Goal: Task Accomplishment & Management: Use online tool/utility

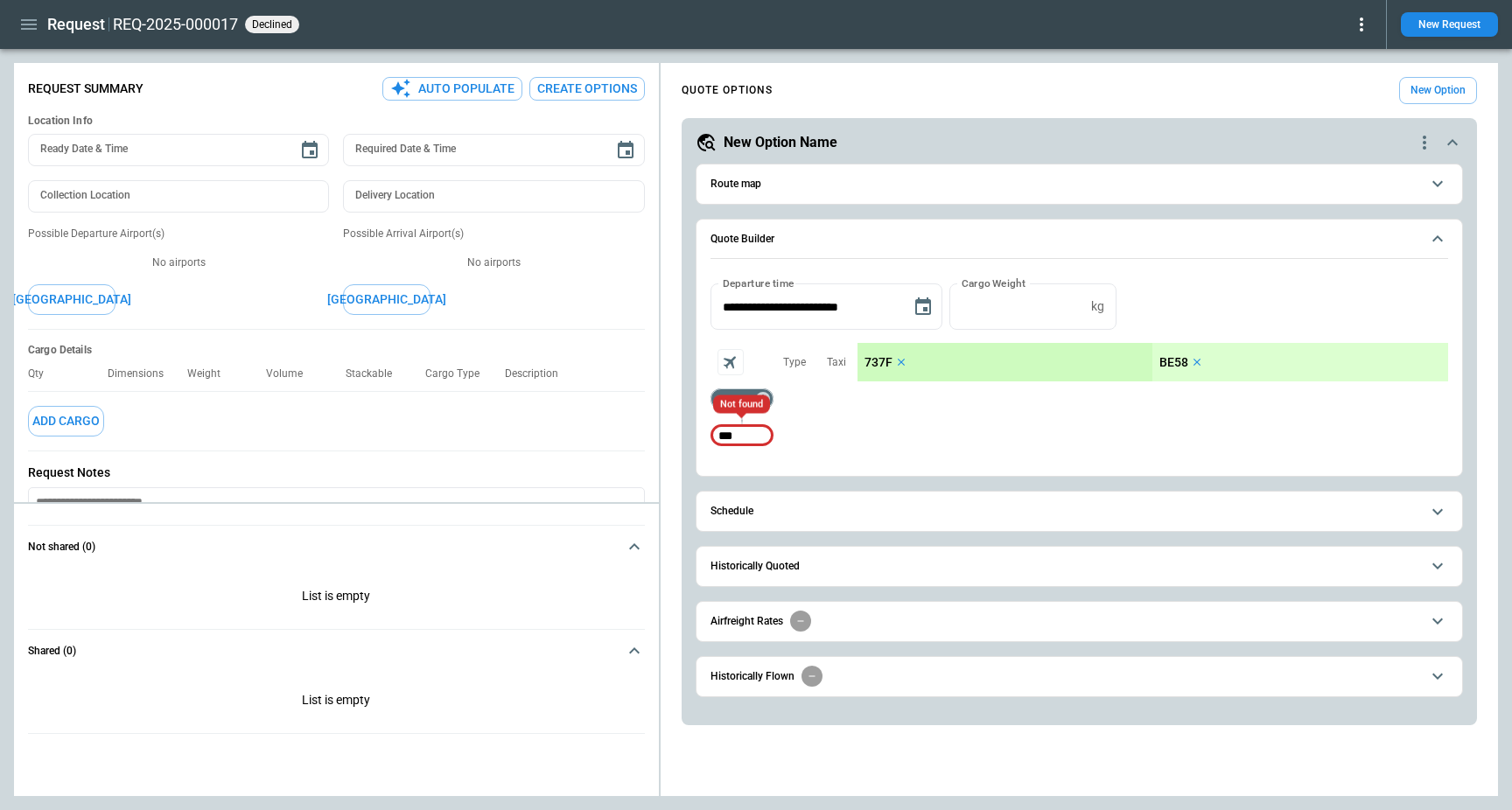
click at [866, 433] on div "*** ​ *** ​ Type Taxi 737F BE58" at bounding box center [1079, 399] width 738 height 112
click at [1421, 142] on icon "quote-option-actions" at bounding box center [1425, 143] width 21 height 21
click at [1374, 251] on li "Delete Quote Option" at bounding box center [1357, 248] width 154 height 25
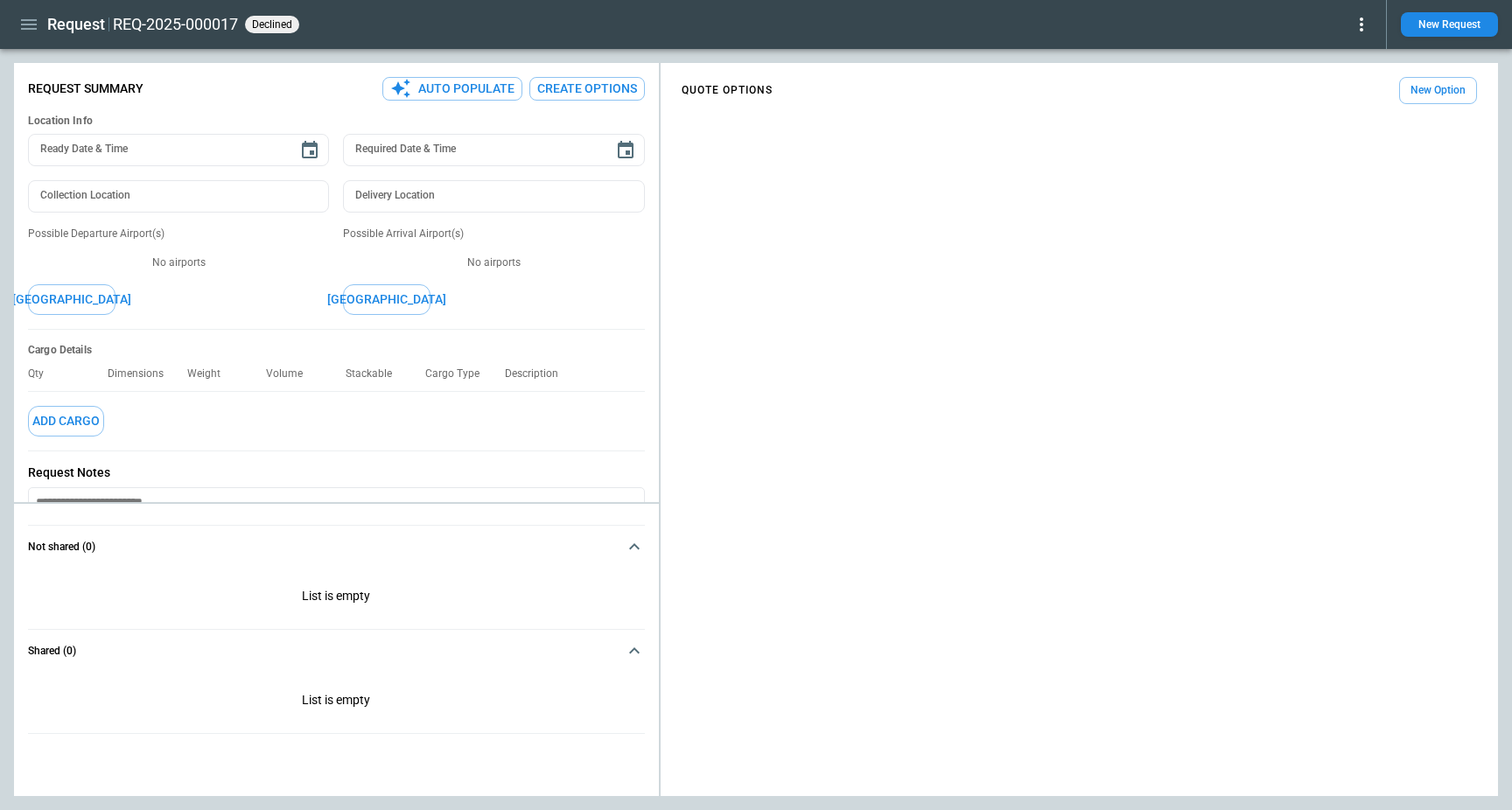
click at [1425, 100] on button "New Option" at bounding box center [1439, 91] width 78 height 27
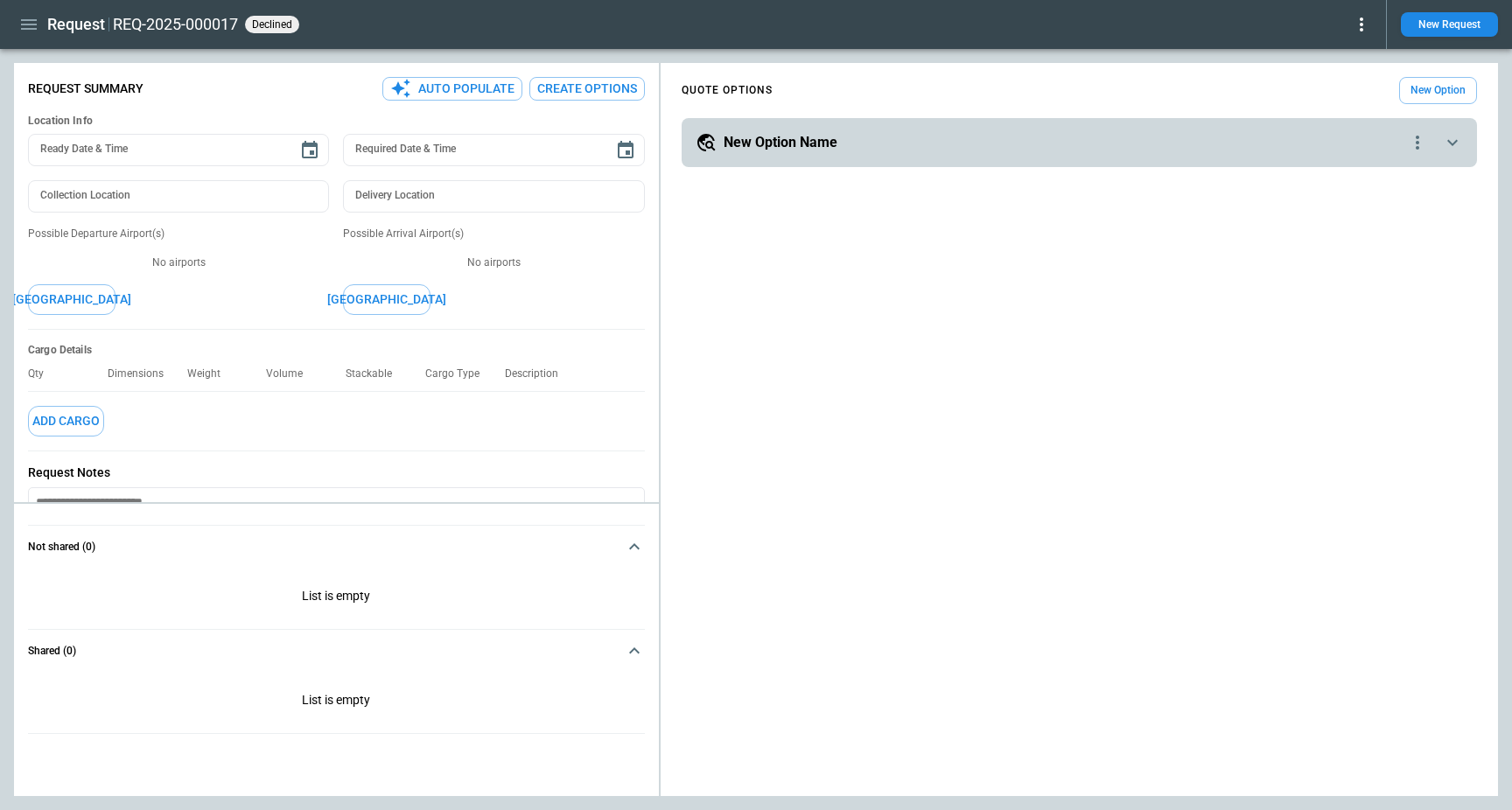
type textarea "*"
type input "**********"
click at [947, 144] on div "New Option Name" at bounding box center [1052, 143] width 712 height 21
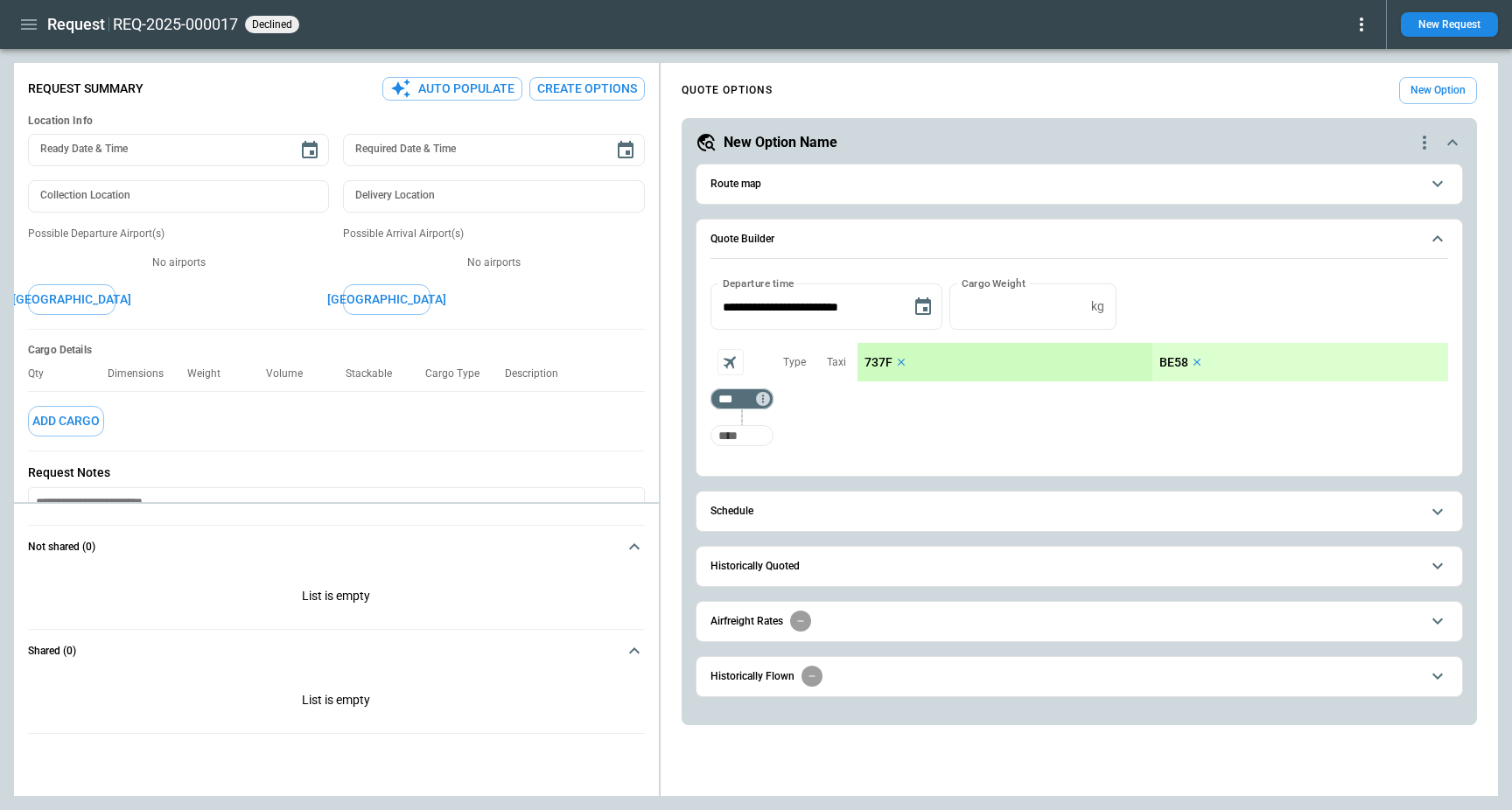
click at [767, 426] on input "Too short" at bounding box center [742, 436] width 56 height 32
type input "***"
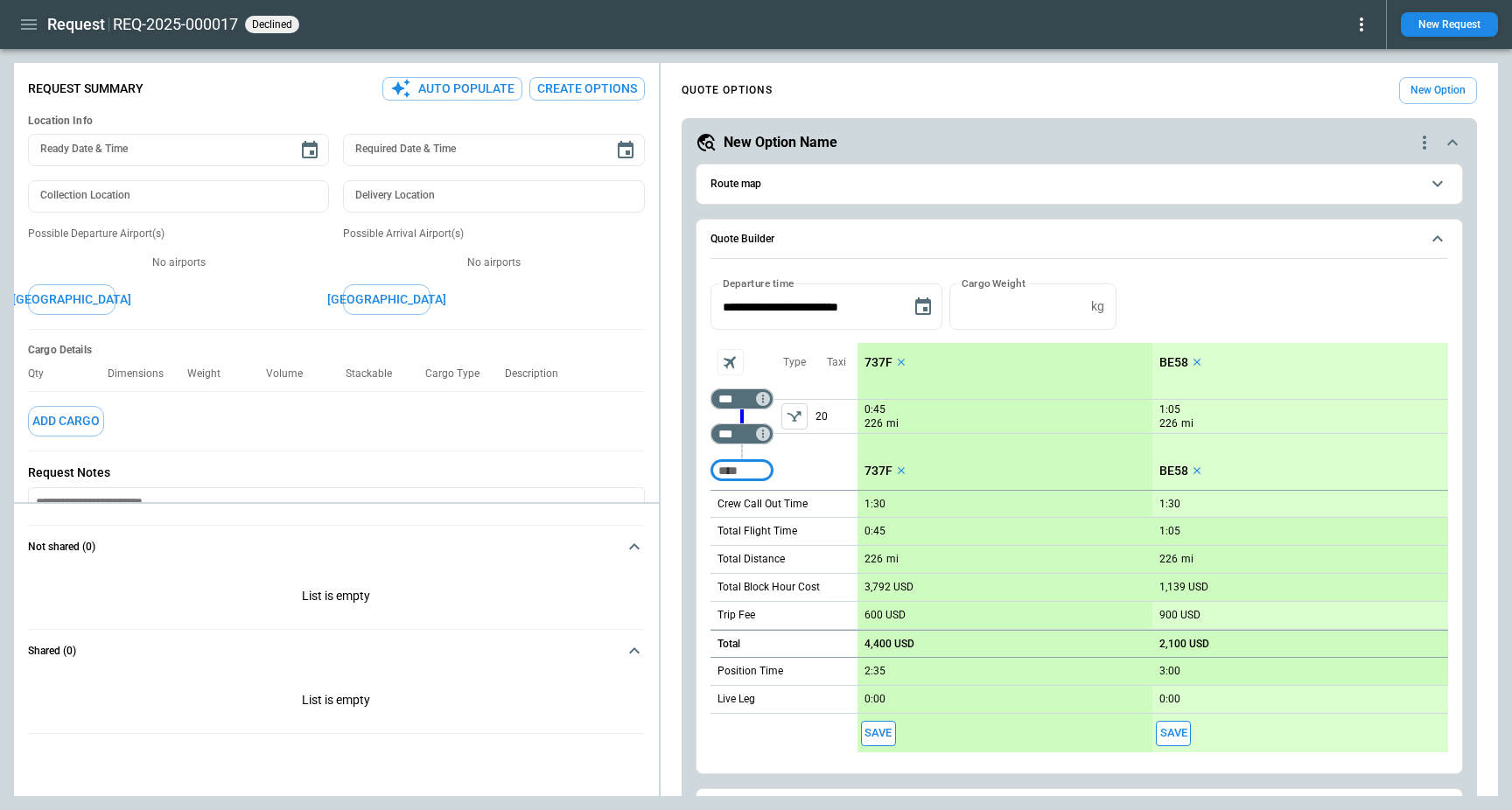
click at [876, 361] on p "737F" at bounding box center [878, 362] width 28 height 14
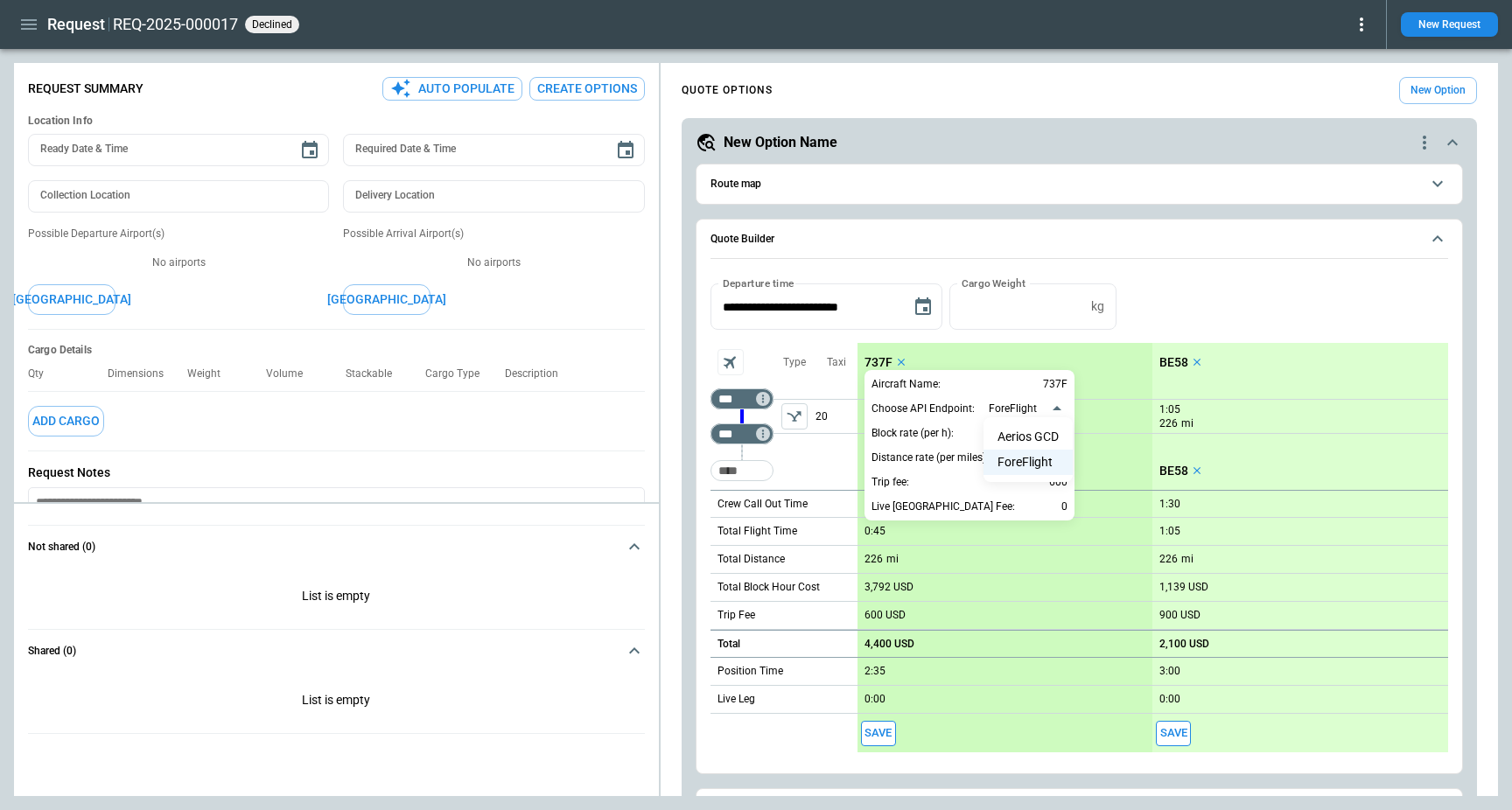
click at [1018, 410] on body "**********" at bounding box center [756, 405] width 1512 height 810
click at [1031, 426] on li "Aerios GCD" at bounding box center [1029, 437] width 89 height 25
click at [1026, 405] on body "**********" at bounding box center [756, 405] width 1512 height 810
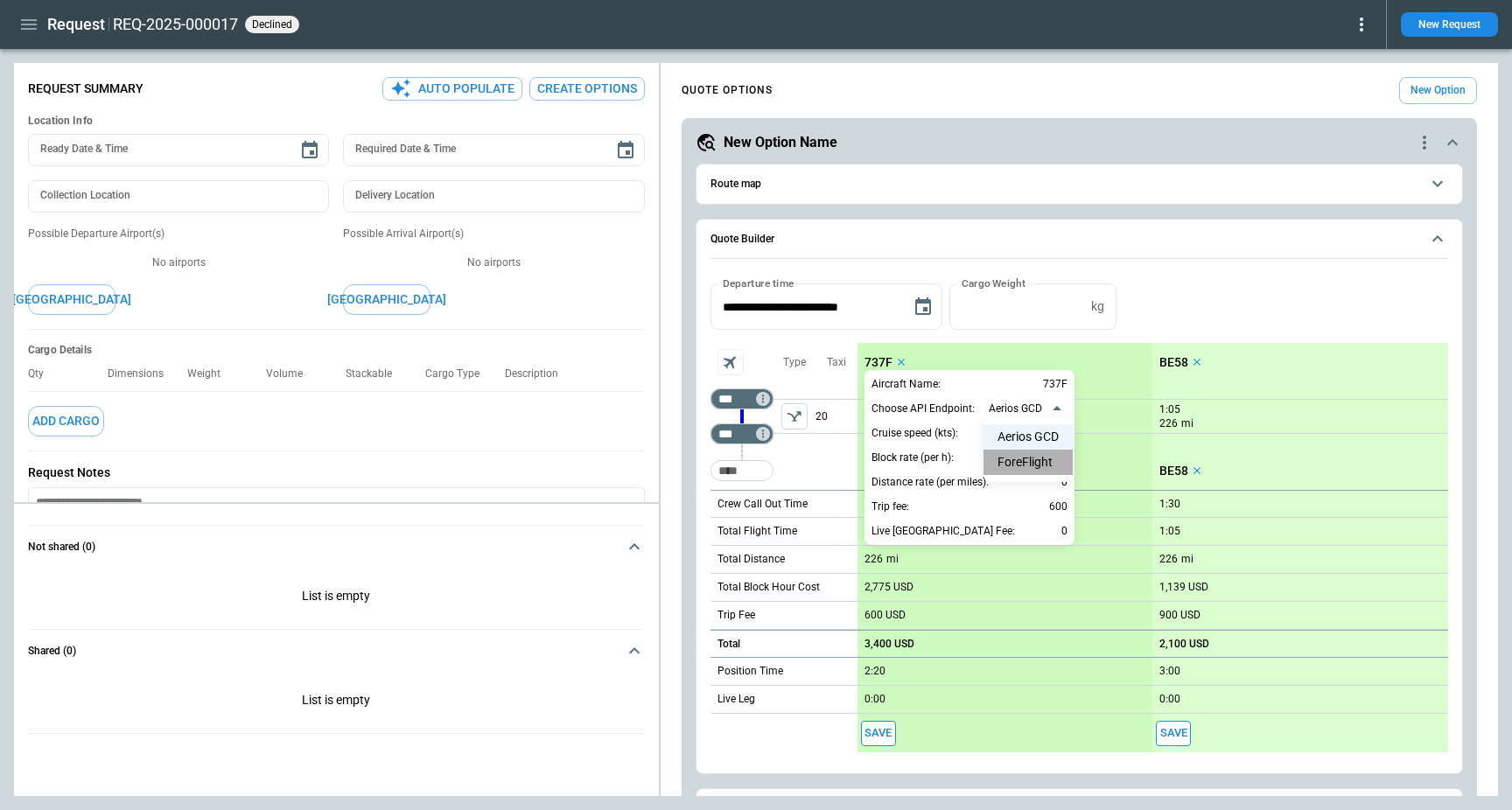
click at [1022, 456] on li "ForeFlight" at bounding box center [1029, 462] width 89 height 25
type input "**********"
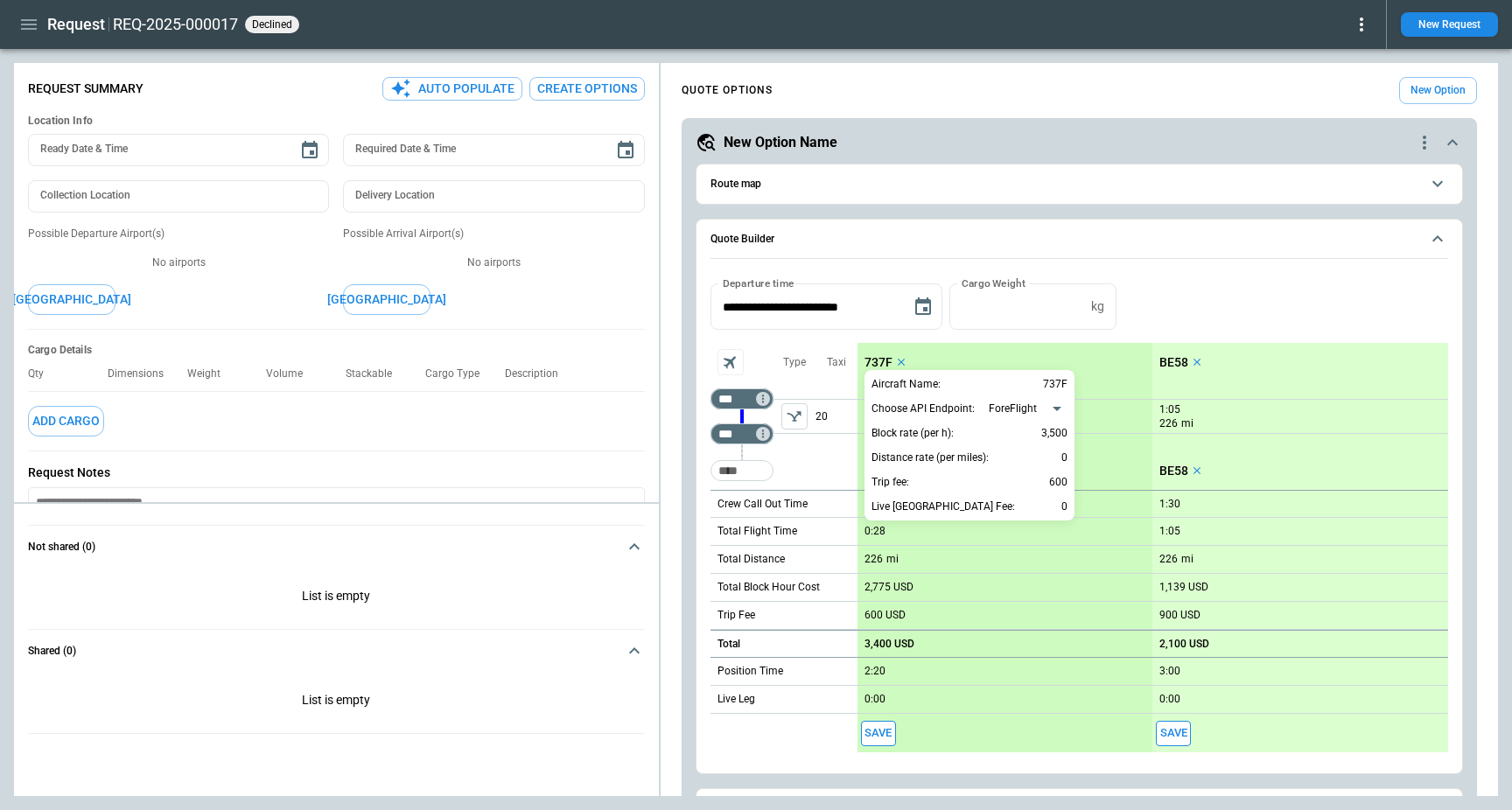
click at [1217, 273] on div at bounding box center [756, 405] width 1512 height 810
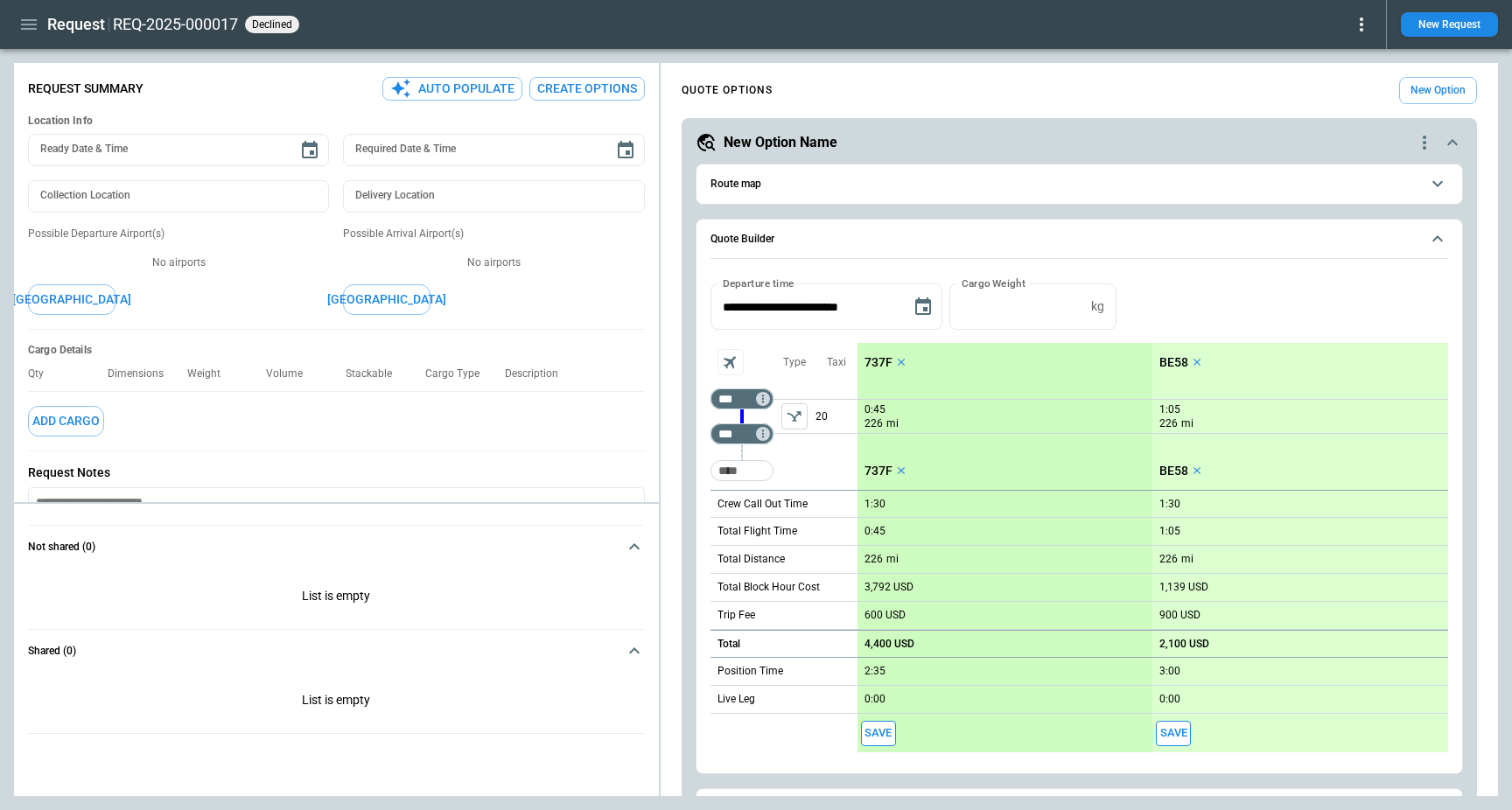
click at [996, 452] on div "737F 0:45 226 mi 737F 1:30 0:45 226 mi 3,792 USD 600 USD 4,400 USD 2:35 0:00 Sa…" at bounding box center [1005, 548] width 296 height 410
click at [831, 190] on button "Route map" at bounding box center [1079, 184] width 738 height 40
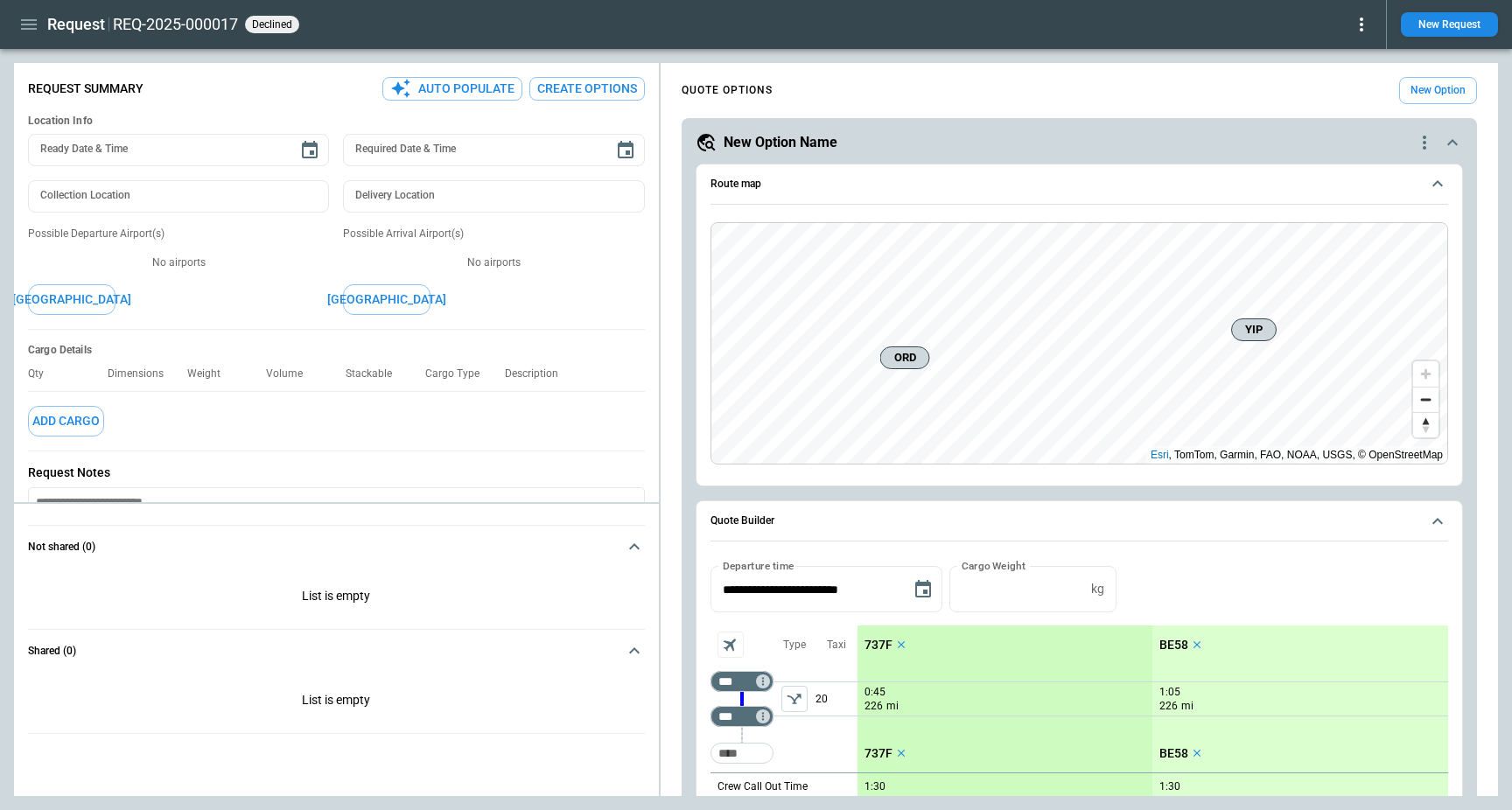
click at [831, 190] on button "Route map" at bounding box center [1079, 185] width 738 height 41
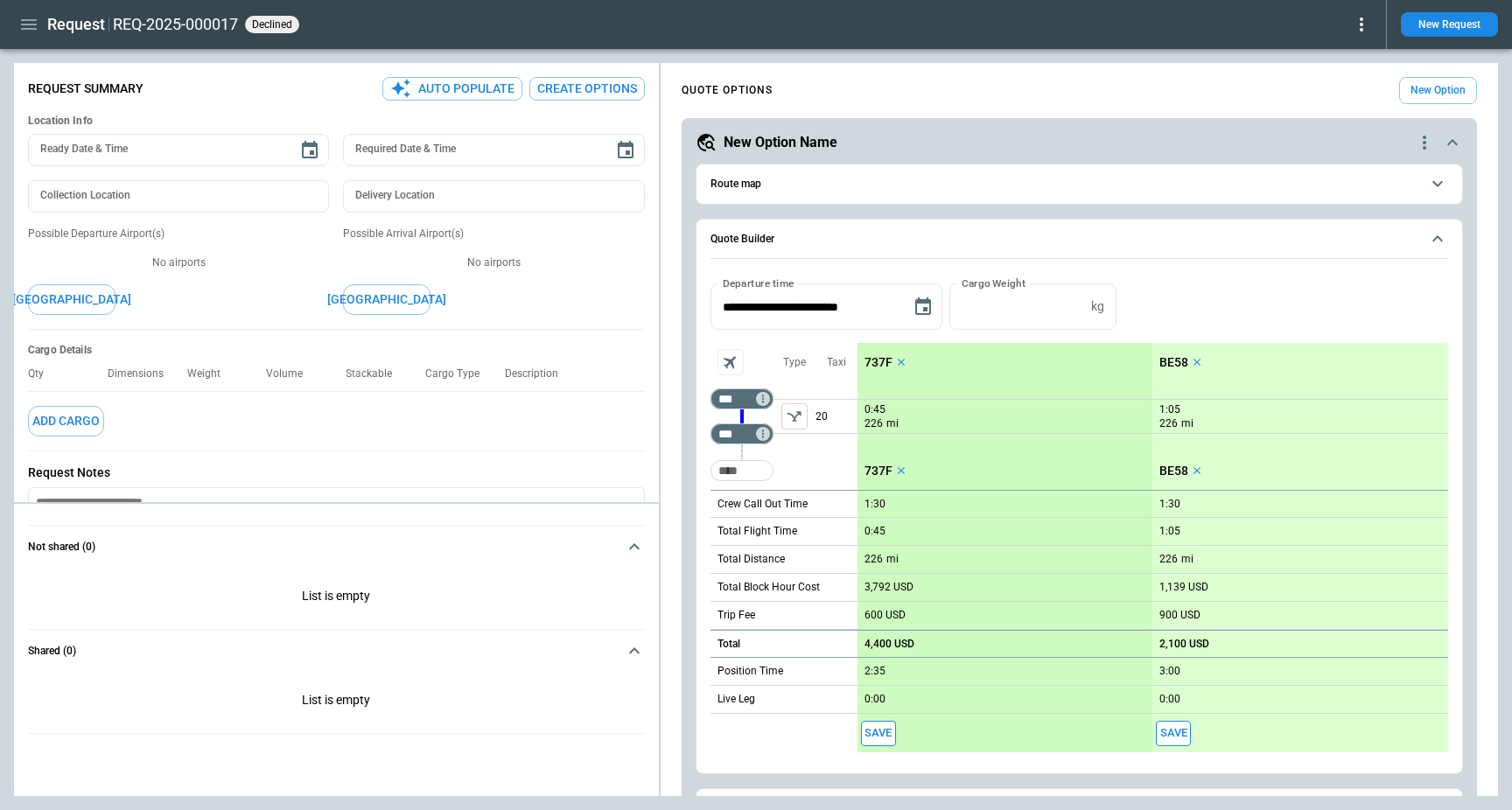
click at [1191, 196] on button "Route map" at bounding box center [1079, 184] width 738 height 40
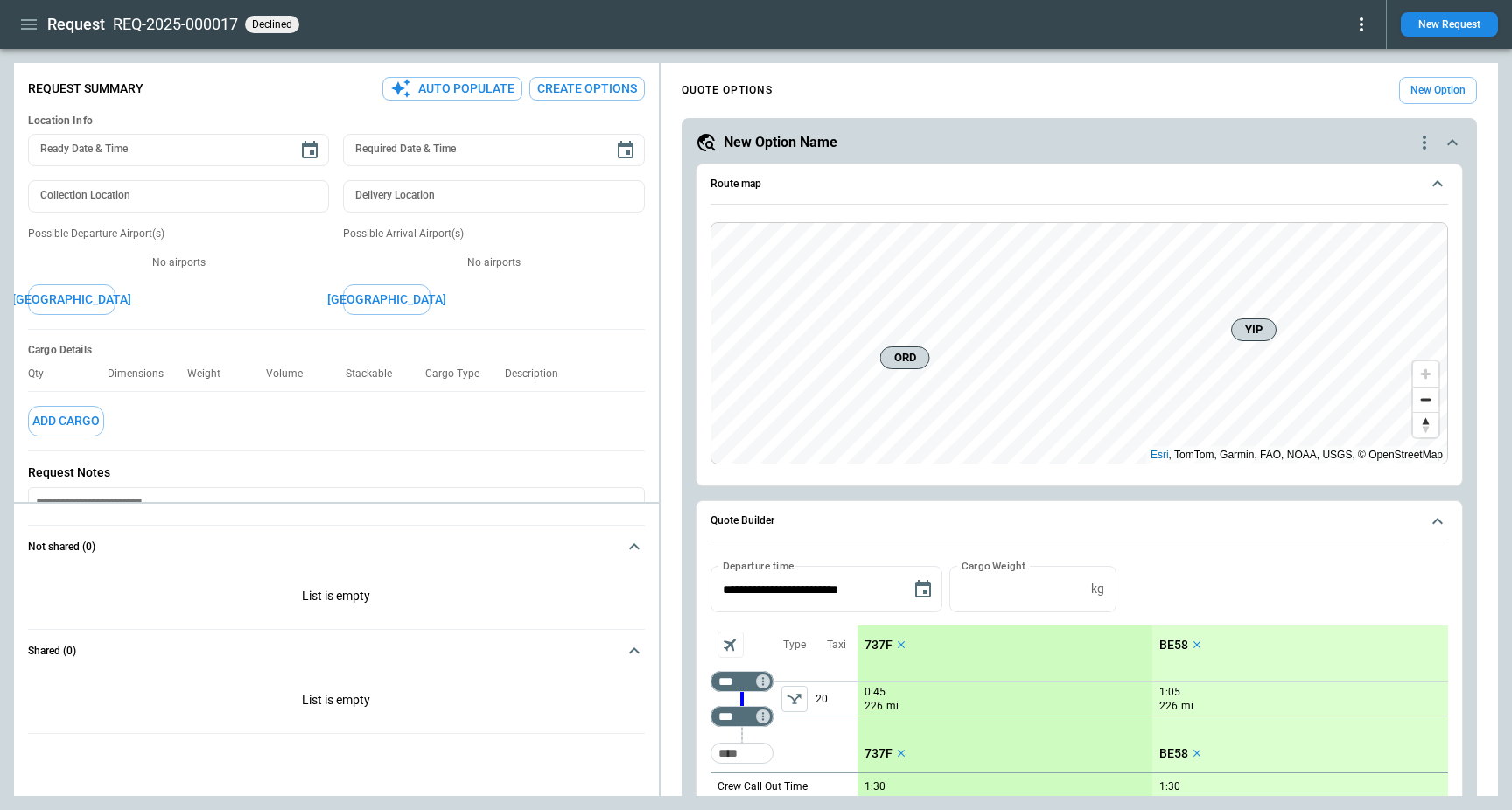
click at [1191, 196] on button "Route map" at bounding box center [1079, 185] width 738 height 41
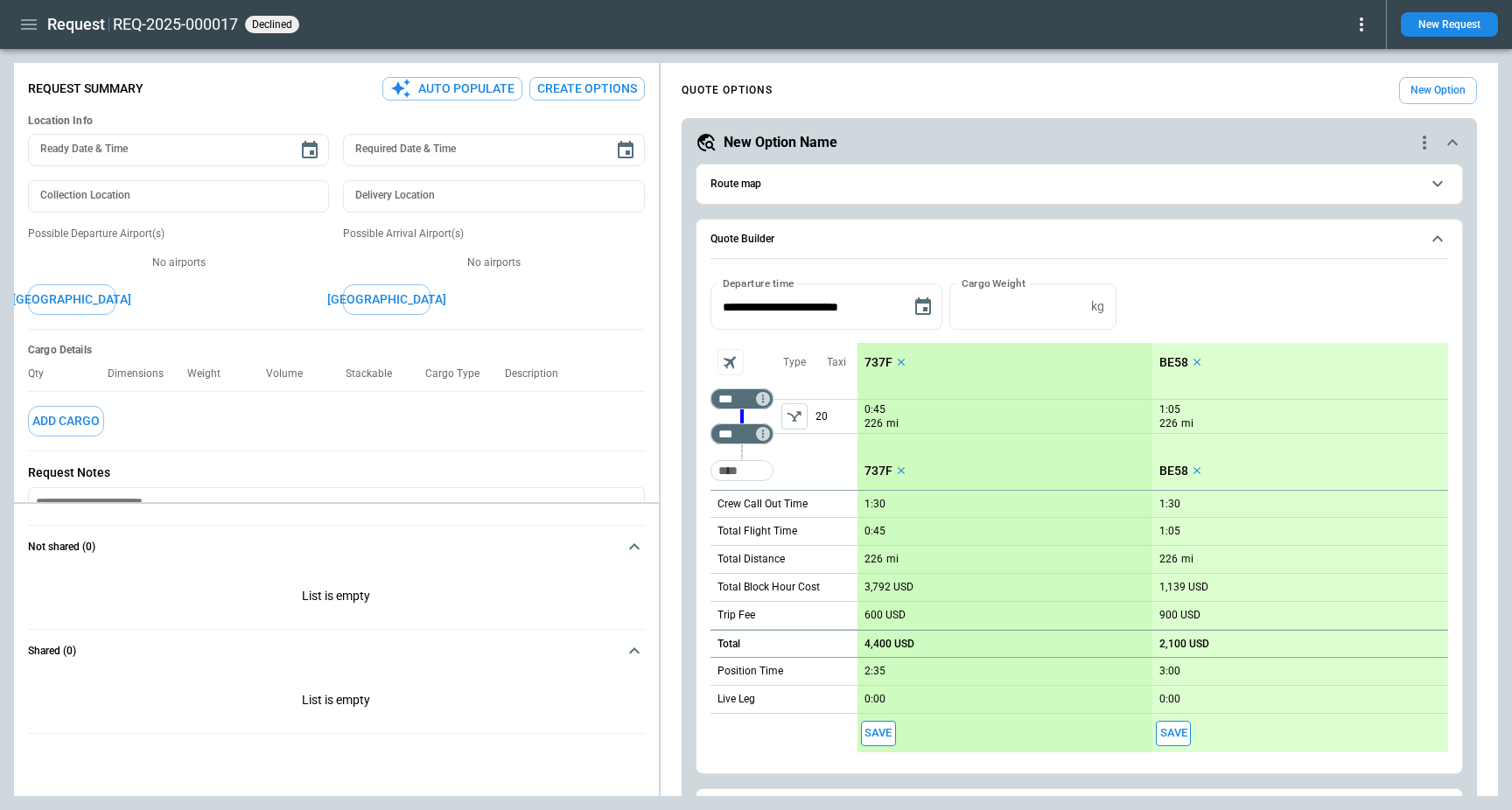
click at [23, 17] on icon "button" at bounding box center [29, 24] width 21 height 21
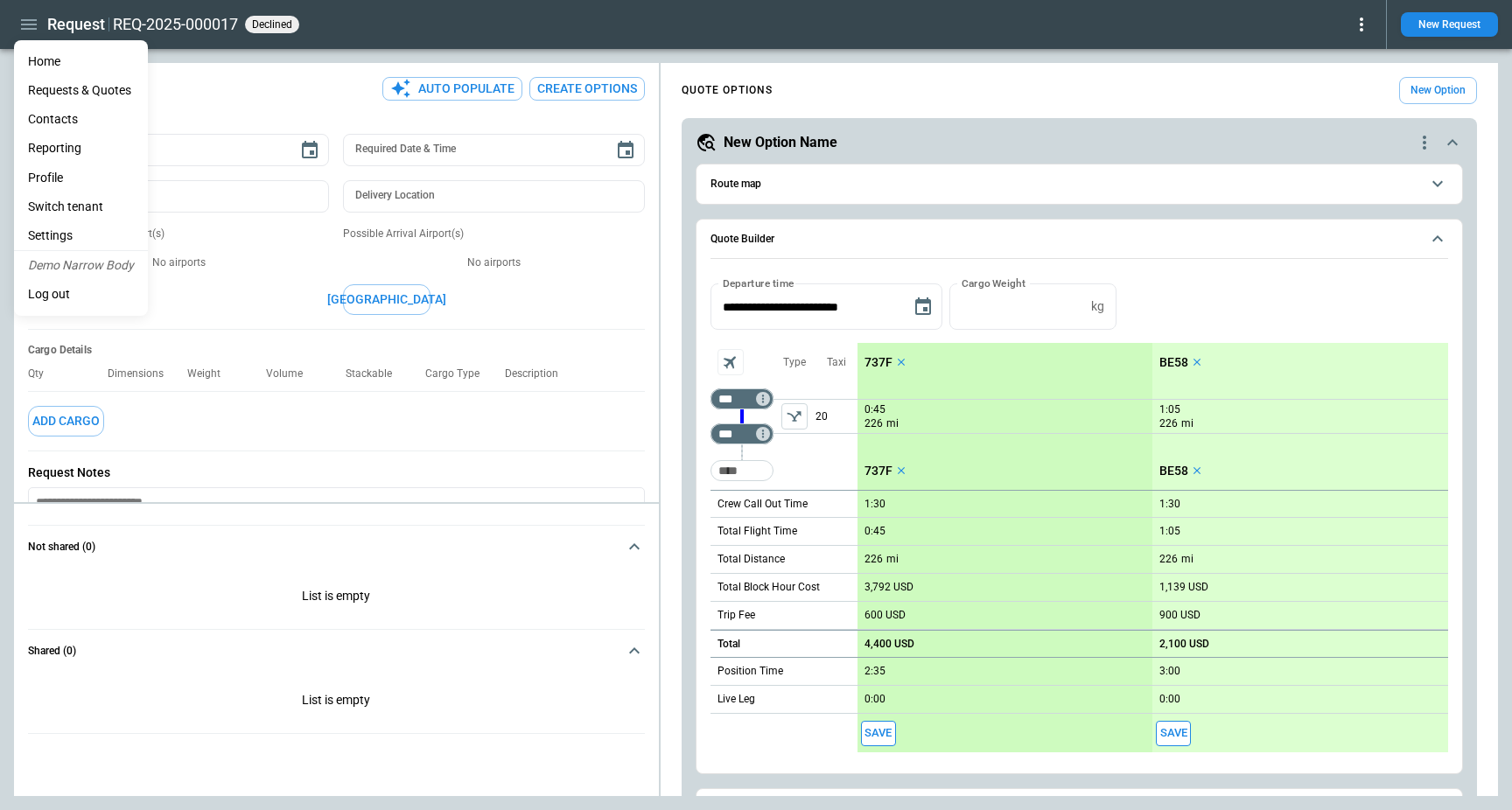
click at [51, 50] on li "Home" at bounding box center [80, 62] width 134 height 29
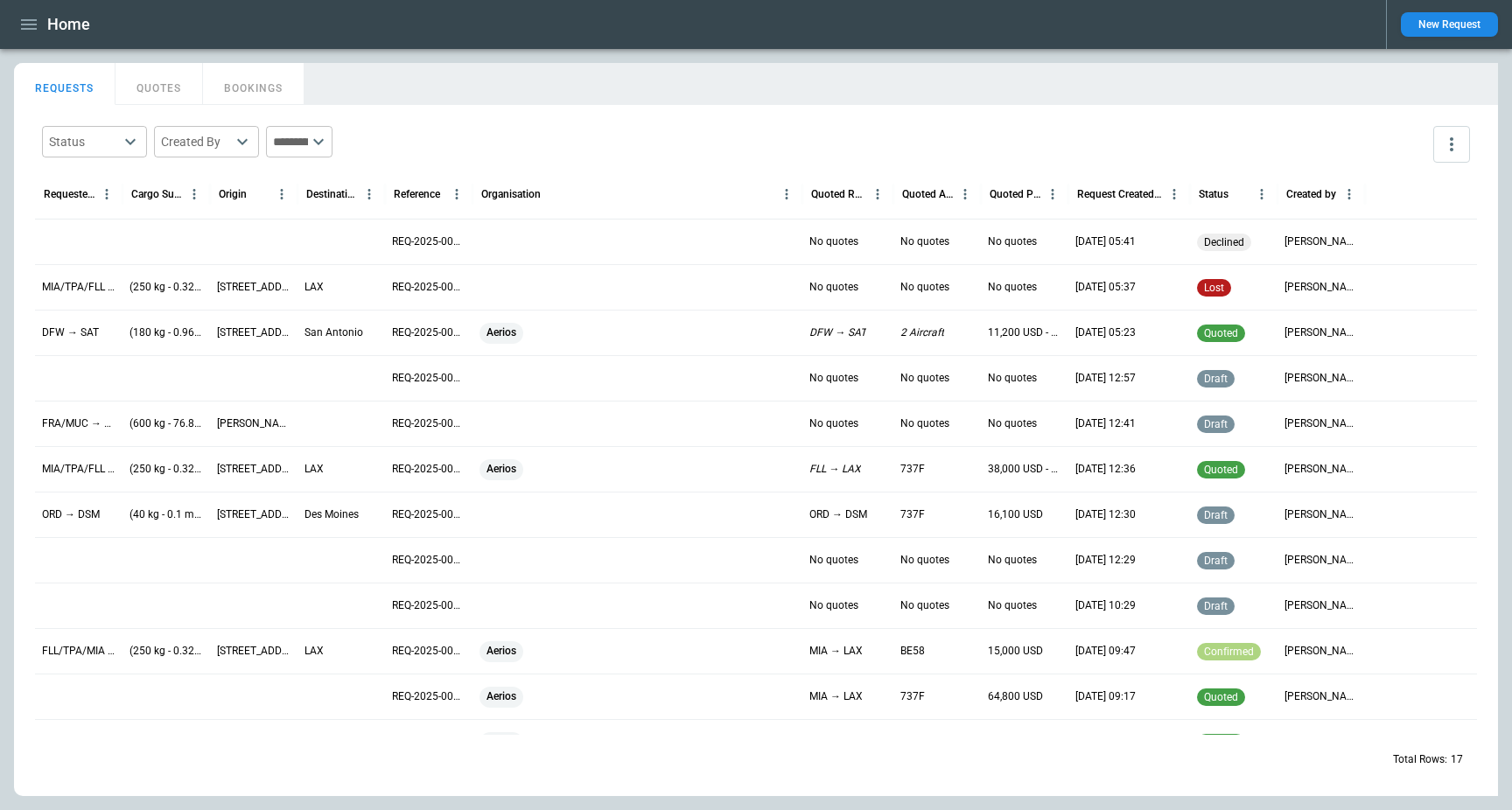
click at [37, 17] on icon "button" at bounding box center [29, 24] width 21 height 21
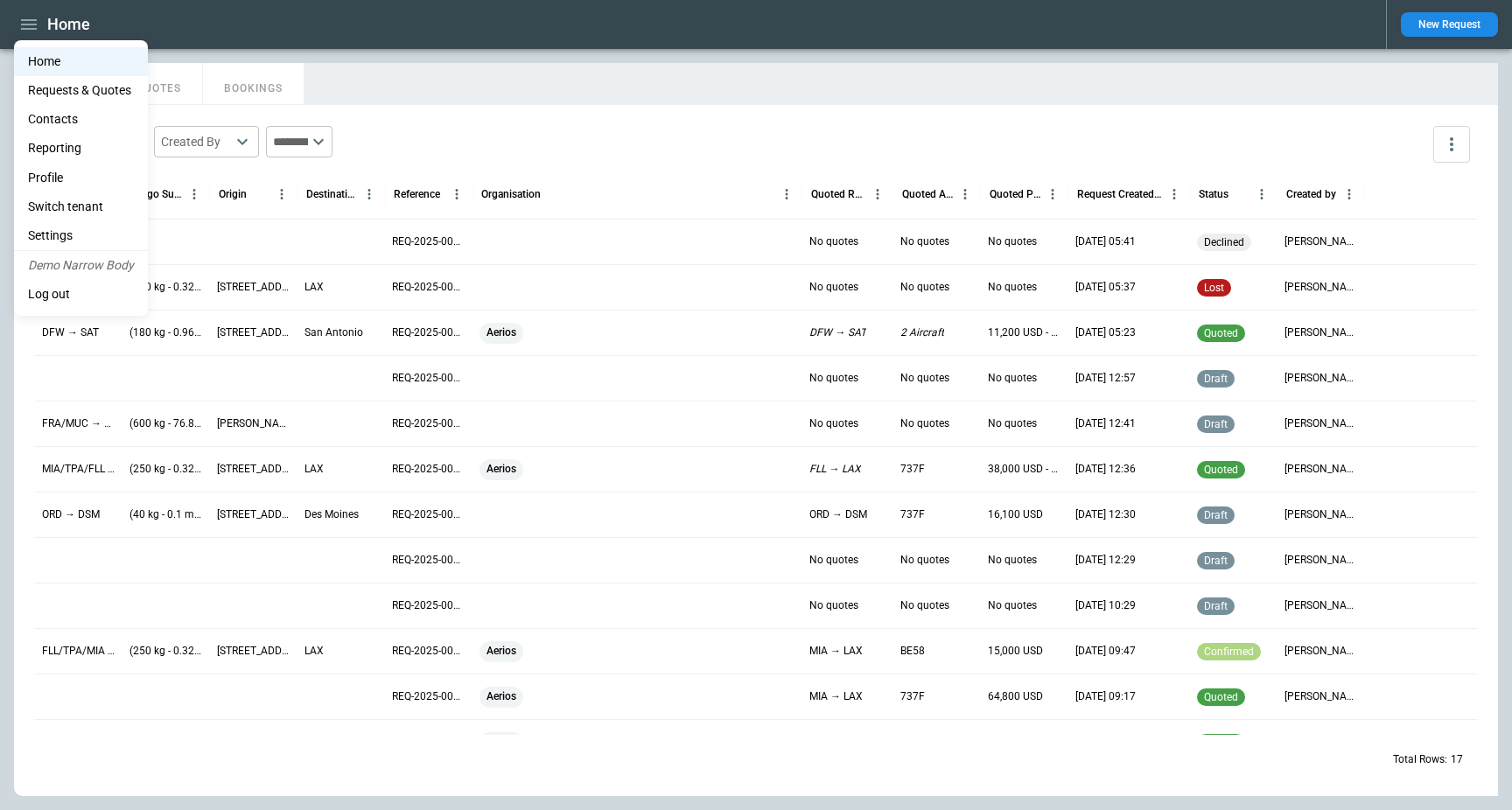
click at [28, 27] on div at bounding box center [756, 405] width 1512 height 810
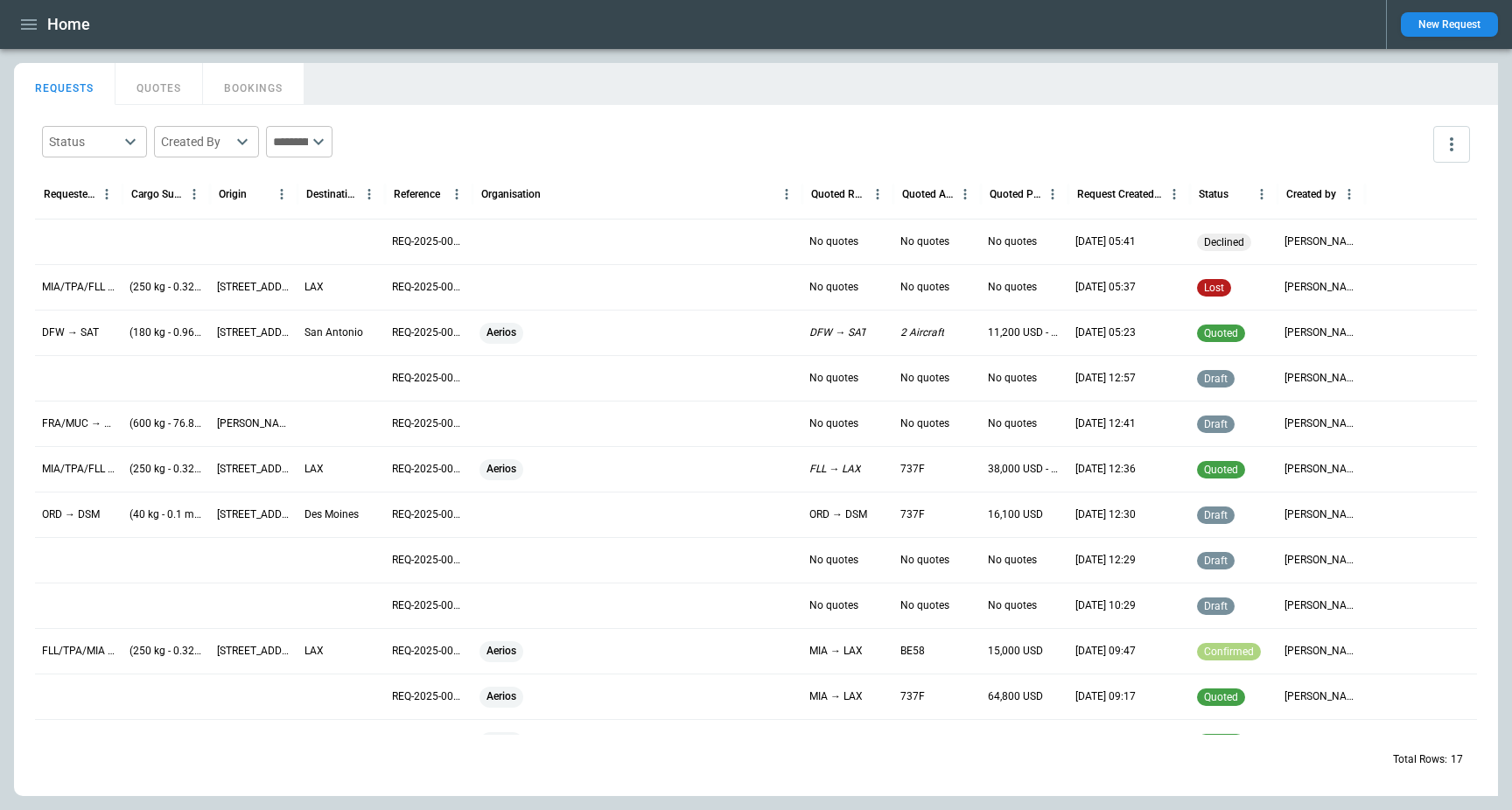
click at [50, 304] on div "MIA/TPA/FLL → LAX" at bounding box center [78, 286] width 88 height 45
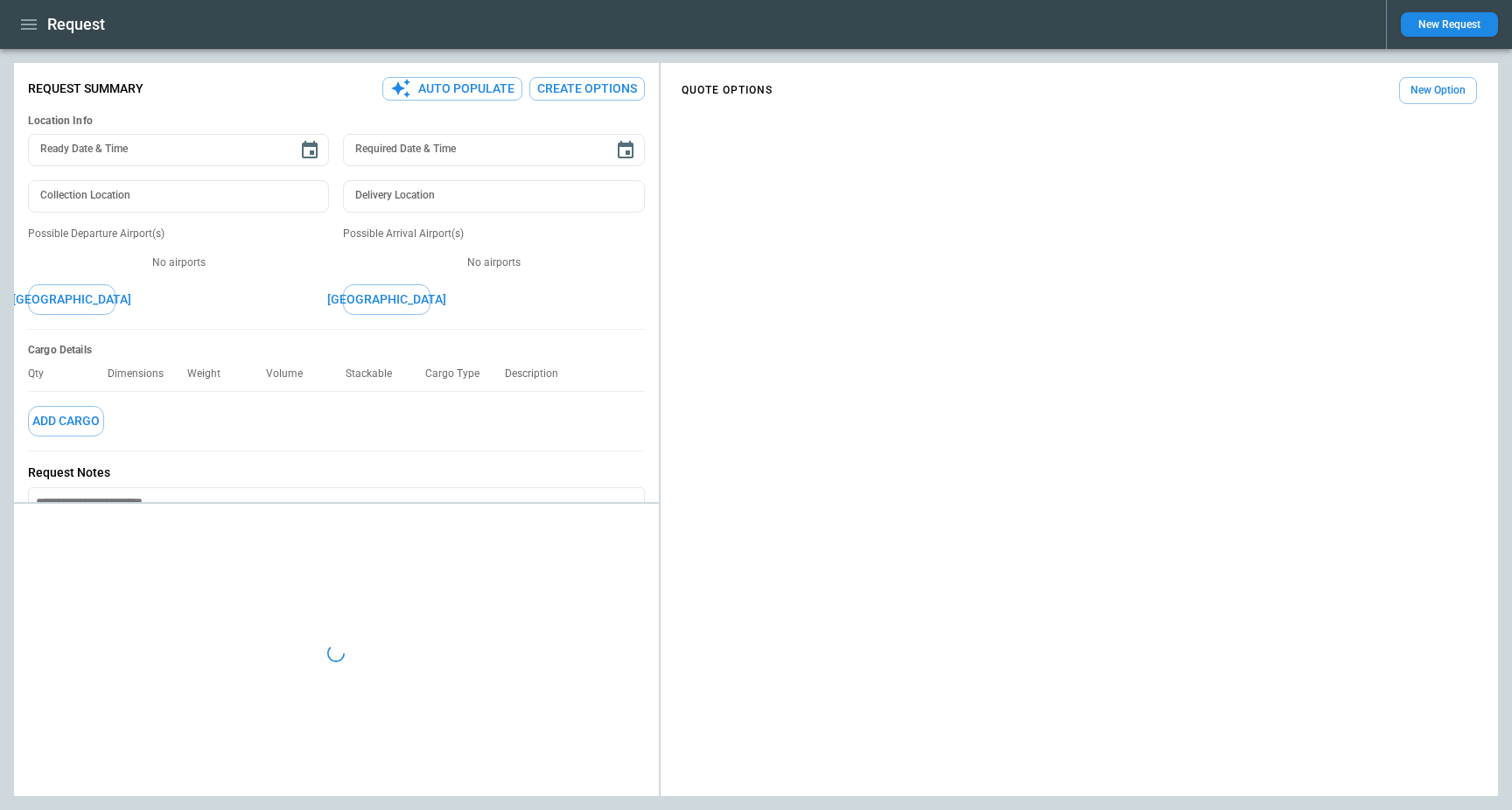
type input "**********"
type input "***"
type textarea "*"
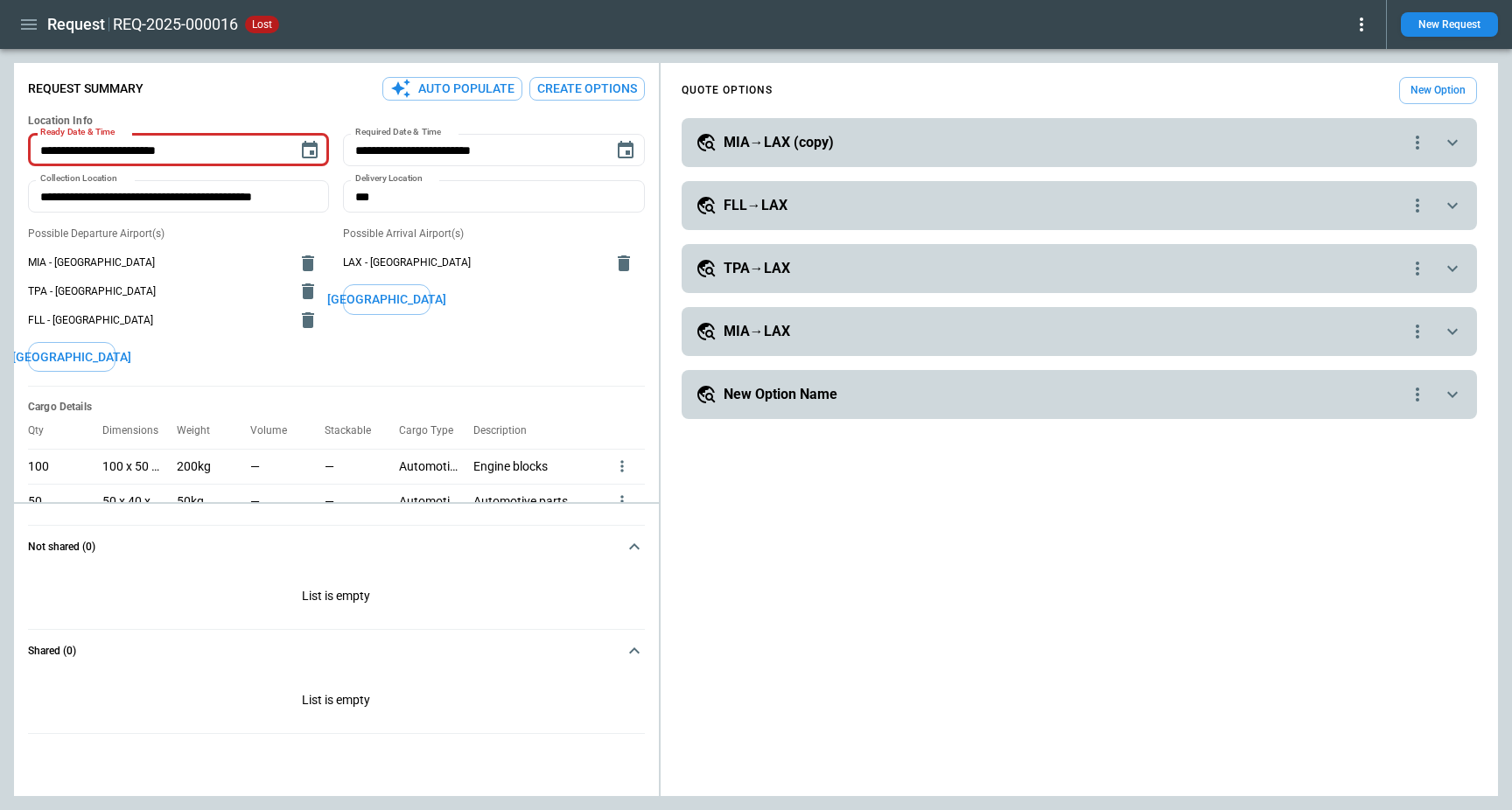
click at [821, 135] on h5 "MIA→LAX (copy)" at bounding box center [779, 143] width 110 height 19
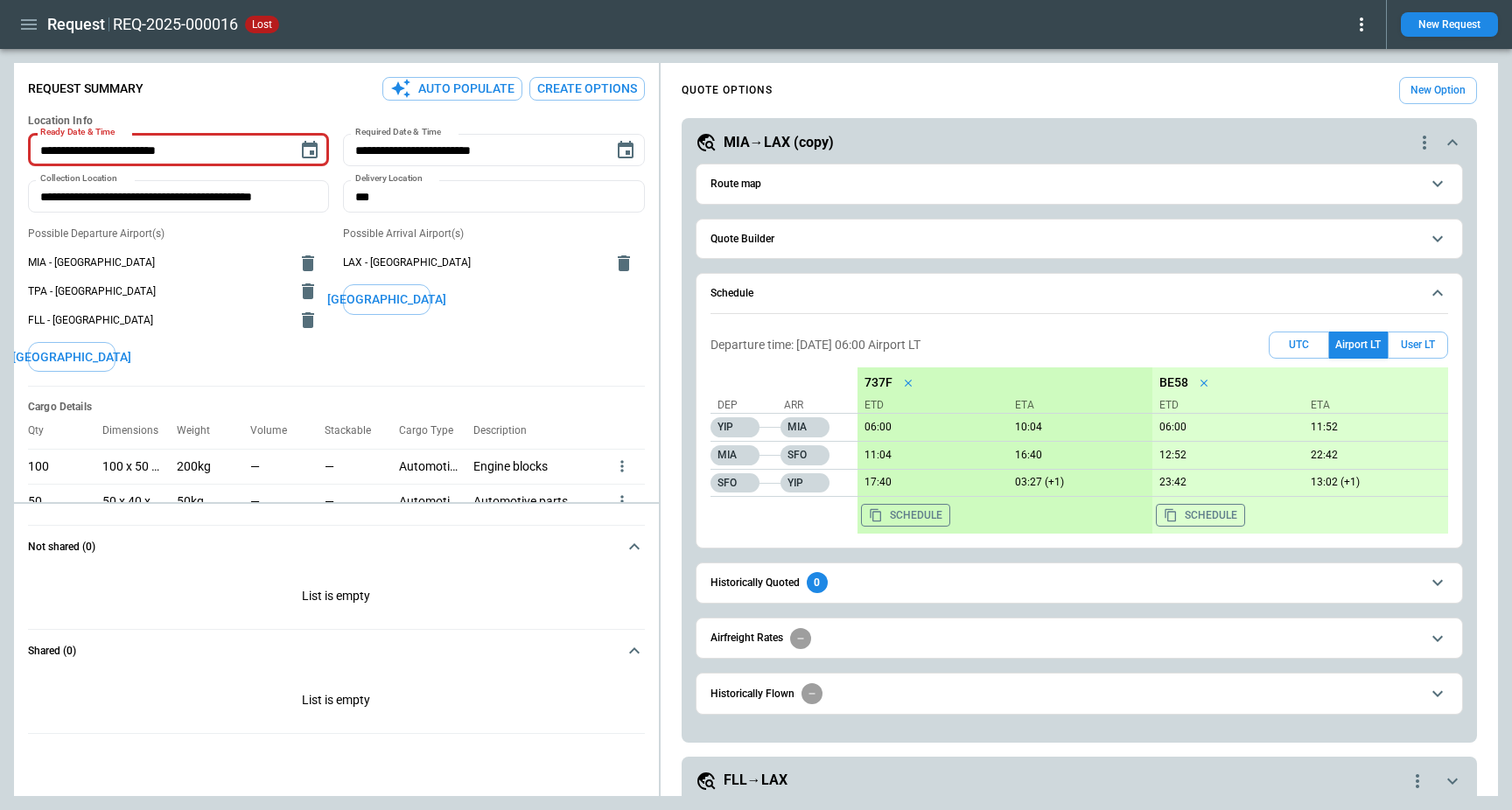
click at [763, 302] on button "Schedule" at bounding box center [1079, 294] width 738 height 41
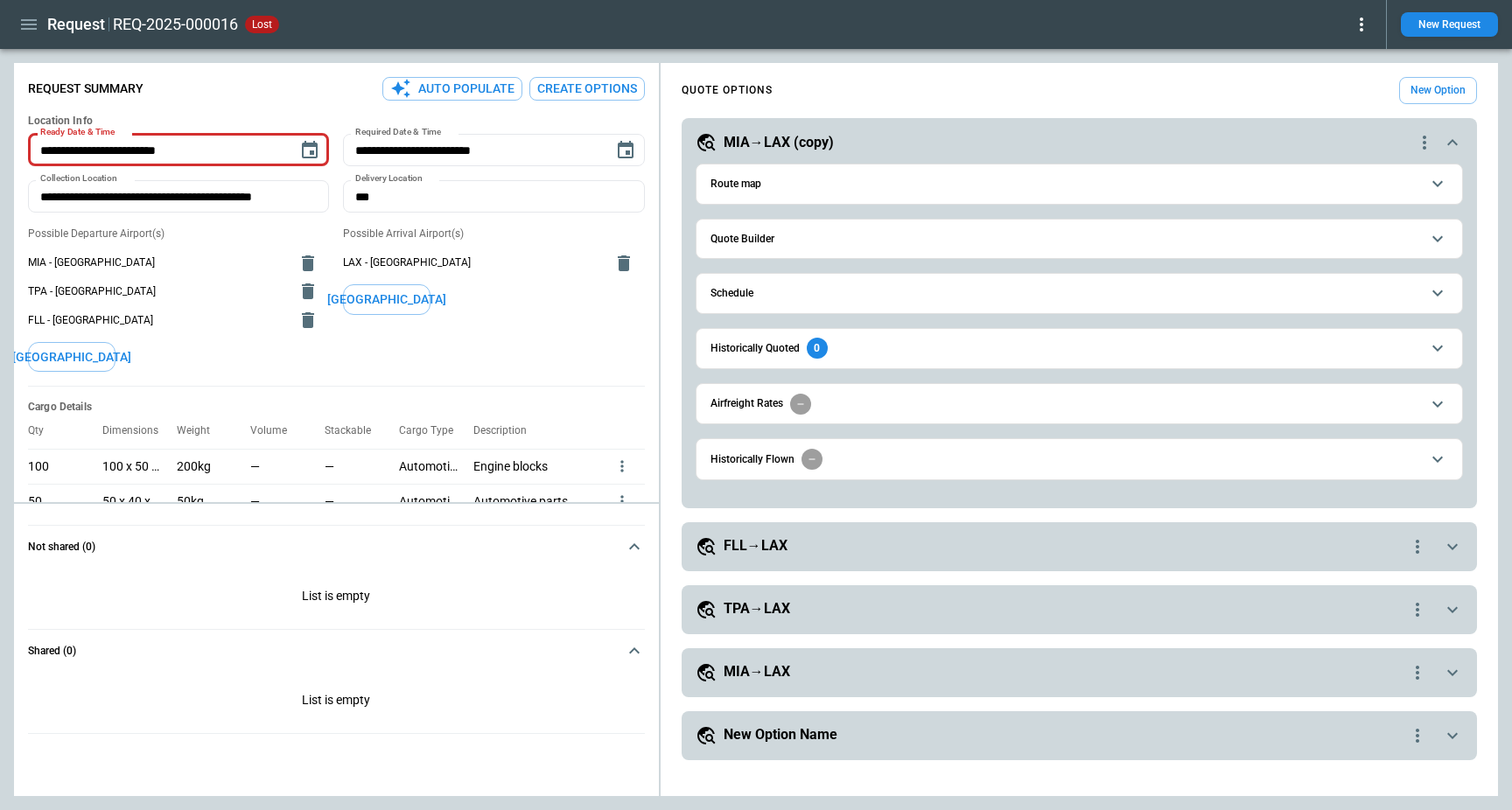
click at [756, 246] on button "Quote Builder" at bounding box center [1079, 239] width 738 height 40
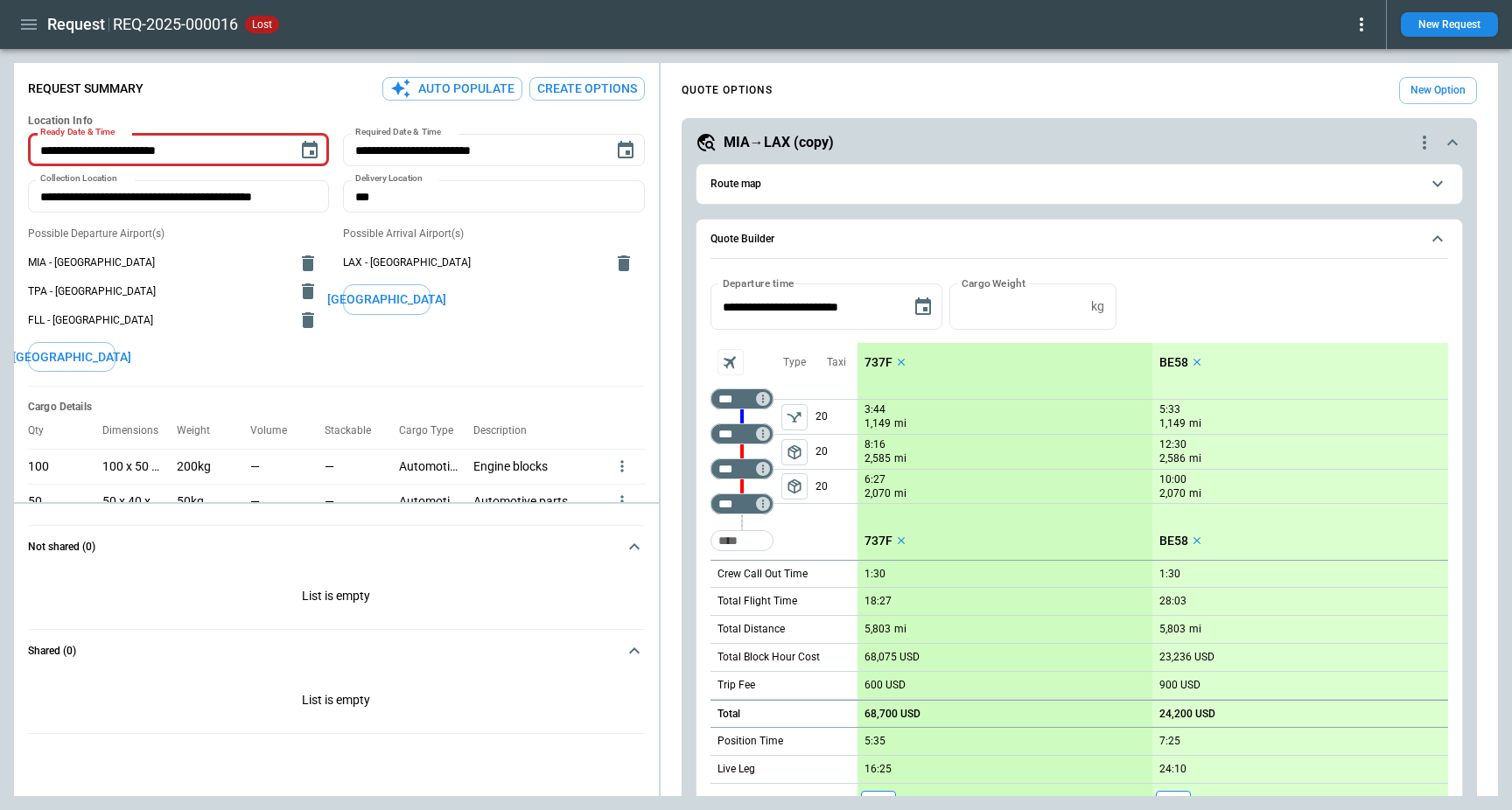
click at [751, 185] on h6 "Route map" at bounding box center [736, 185] width 51 height 12
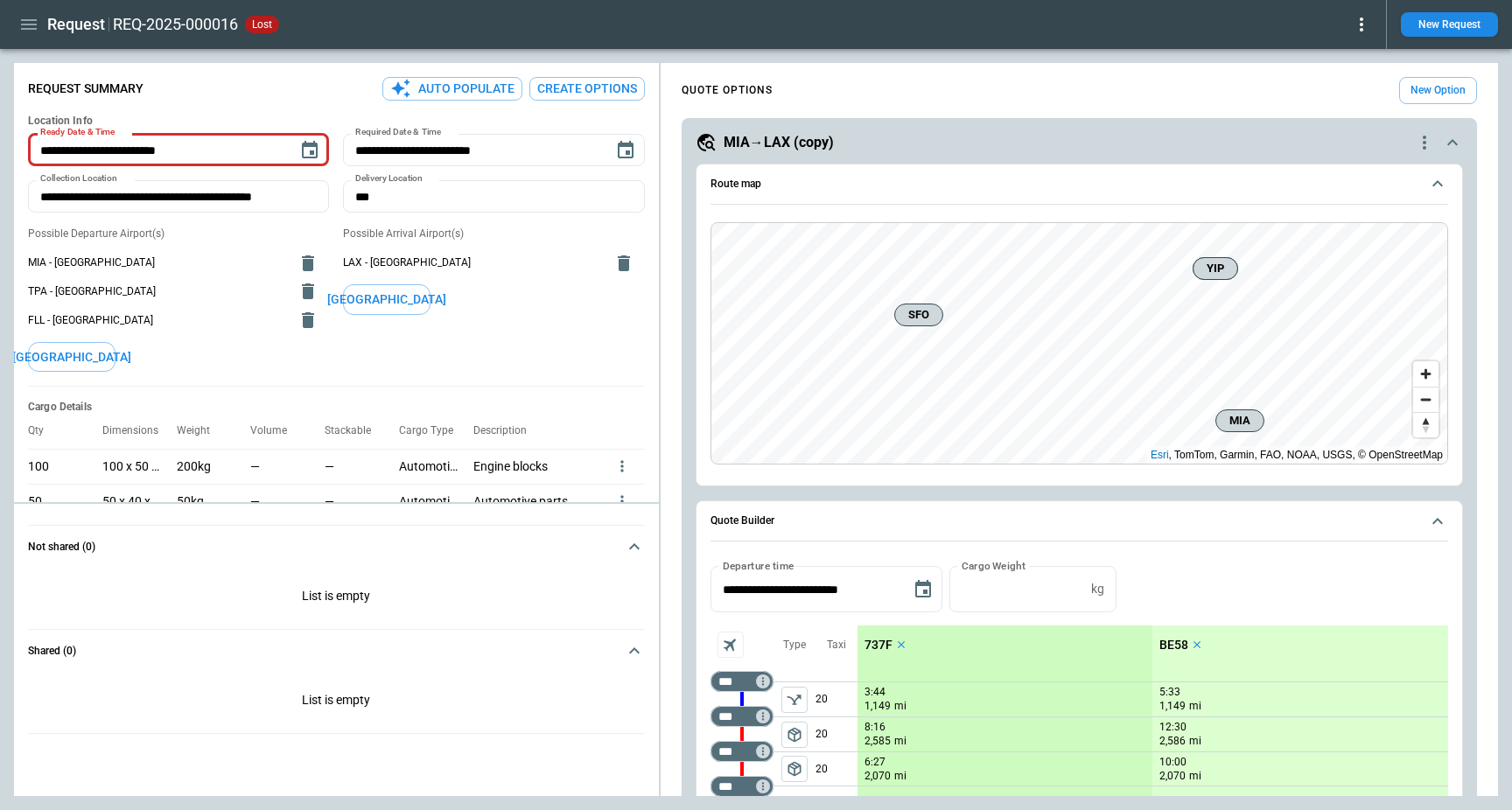
click at [874, 655] on div "737F" at bounding box center [887, 645] width 60 height 39
click at [875, 644] on p "737F" at bounding box center [878, 645] width 28 height 14
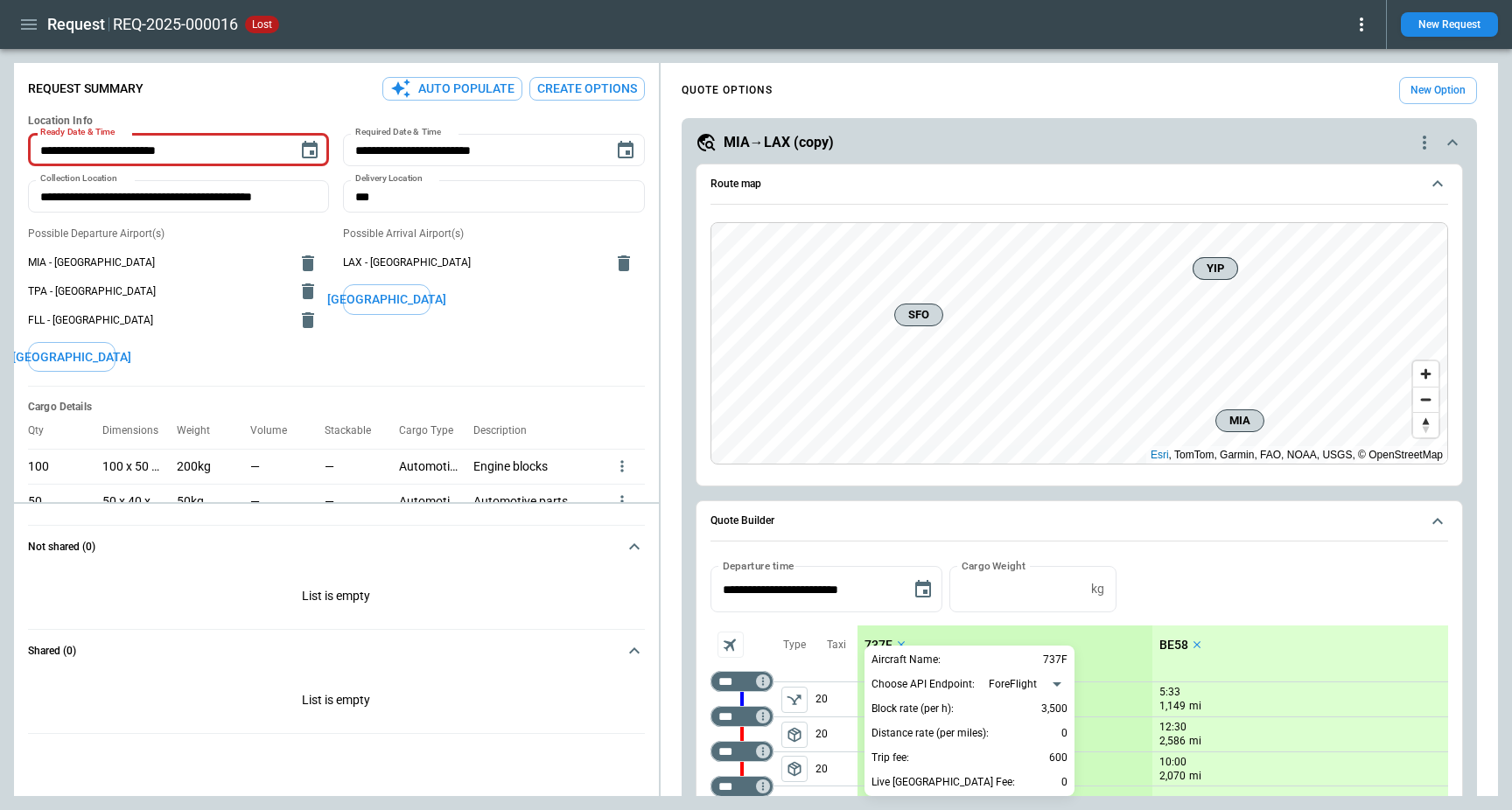
click at [1062, 682] on body "**********" at bounding box center [756, 405] width 1512 height 810
click at [1181, 617] on div at bounding box center [756, 405] width 1512 height 810
click at [1200, 597] on div at bounding box center [756, 405] width 1512 height 810
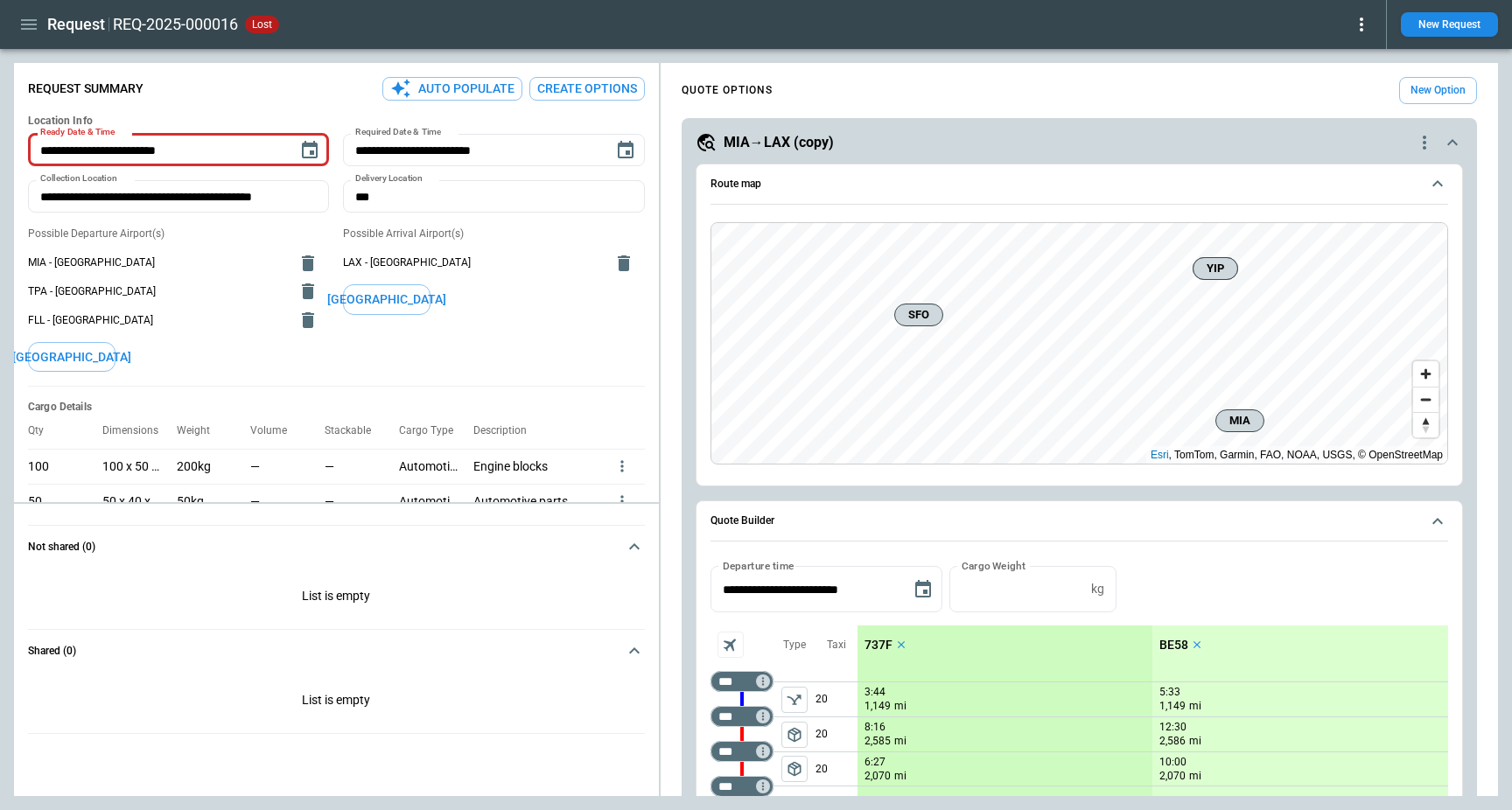
scroll to position [309, 0]
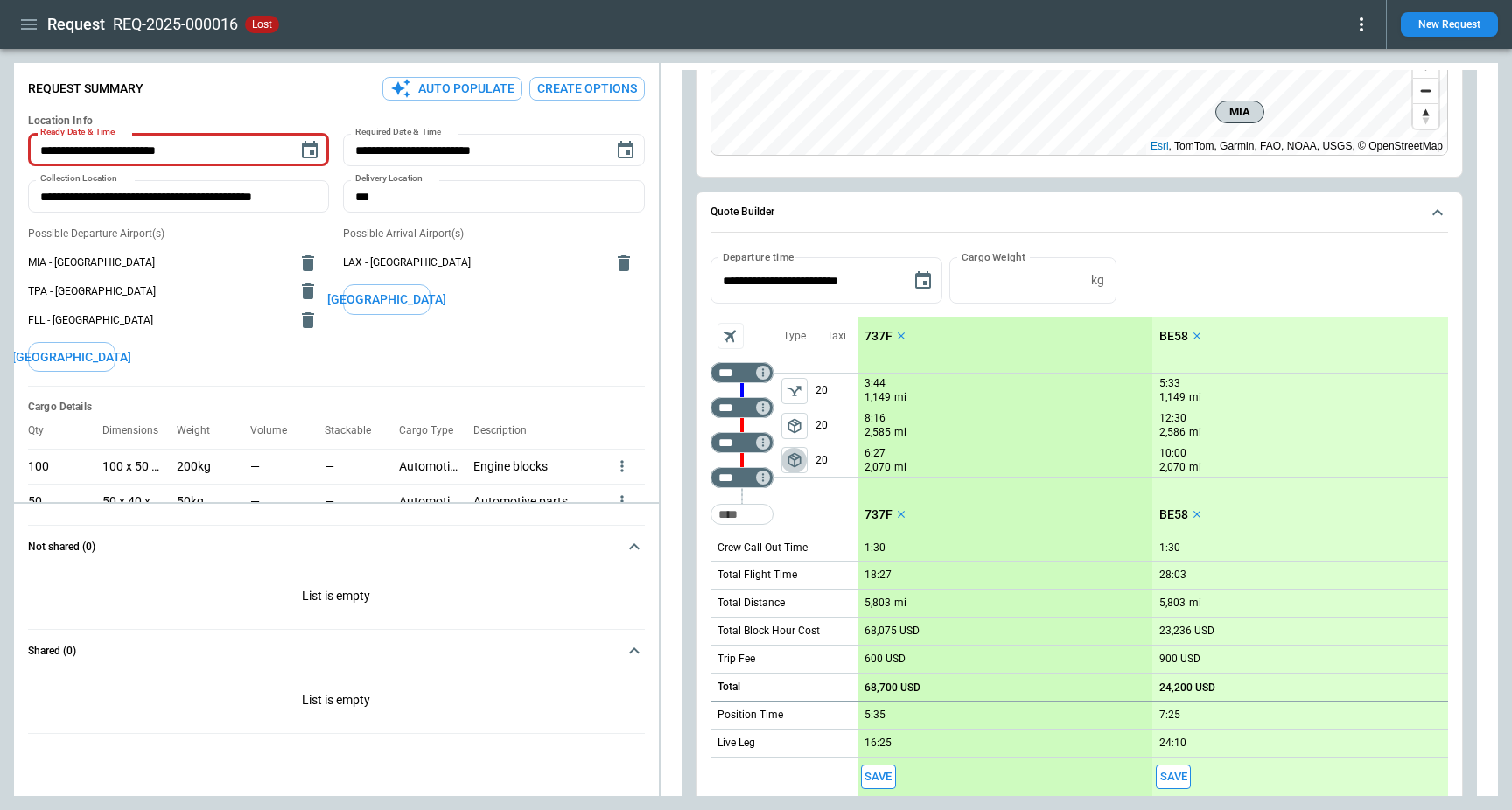
click at [796, 463] on span "package_2" at bounding box center [795, 460] width 17 height 17
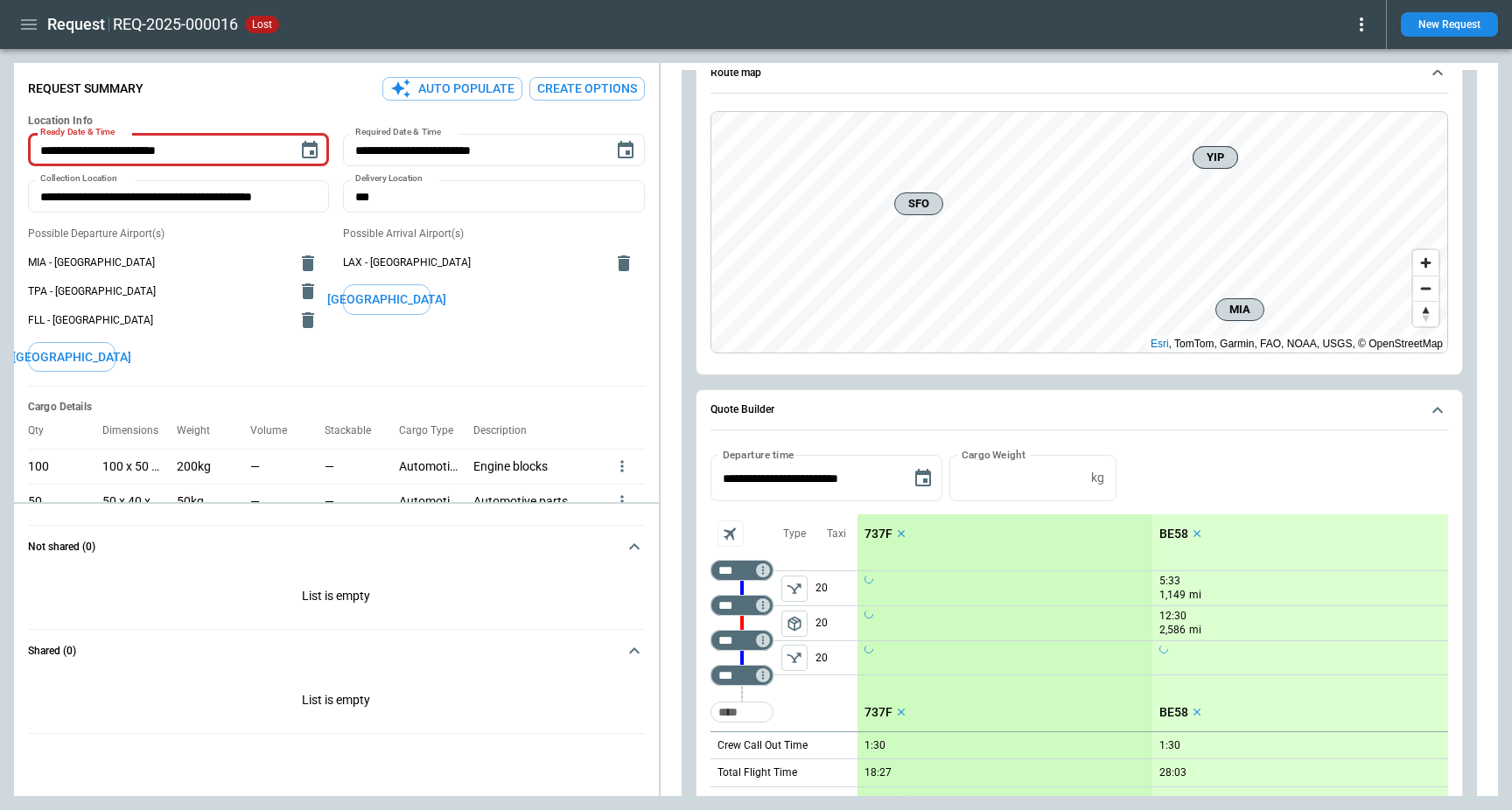
scroll to position [88, 0]
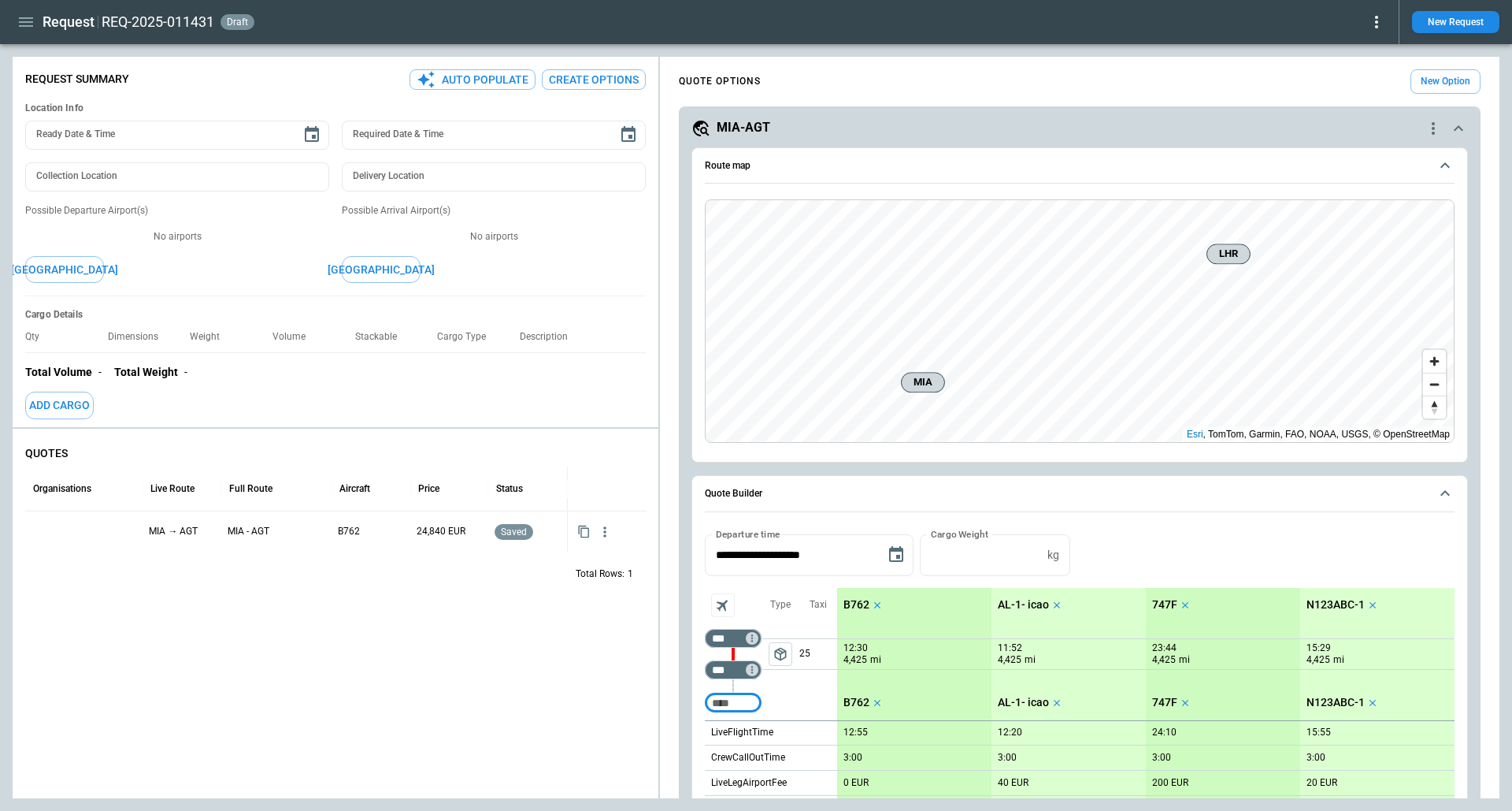
type textarea "*"
click at [345, 530] on p "B762" at bounding box center [348, 532] width 22 height 40
click at [271, 530] on div "MIA - AGT" at bounding box center [276, 531] width 110 height 41
click at [601, 529] on icon "button" at bounding box center [605, 532] width 16 height 16
click at [545, 553] on li "View Schedule" at bounding box center [555, 562] width 126 height 23
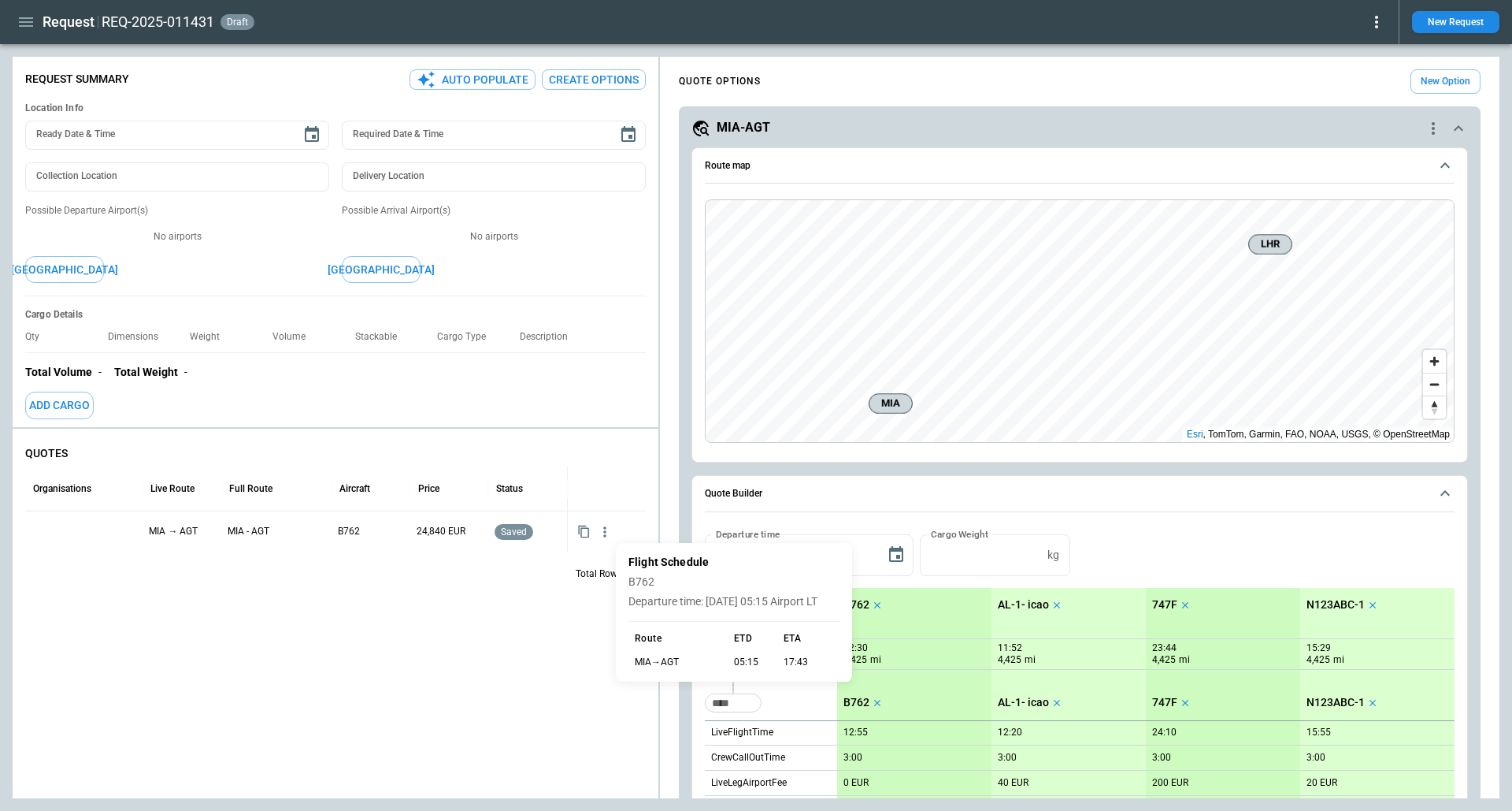
click at [524, 600] on div at bounding box center [756, 406] width 1512 height 811
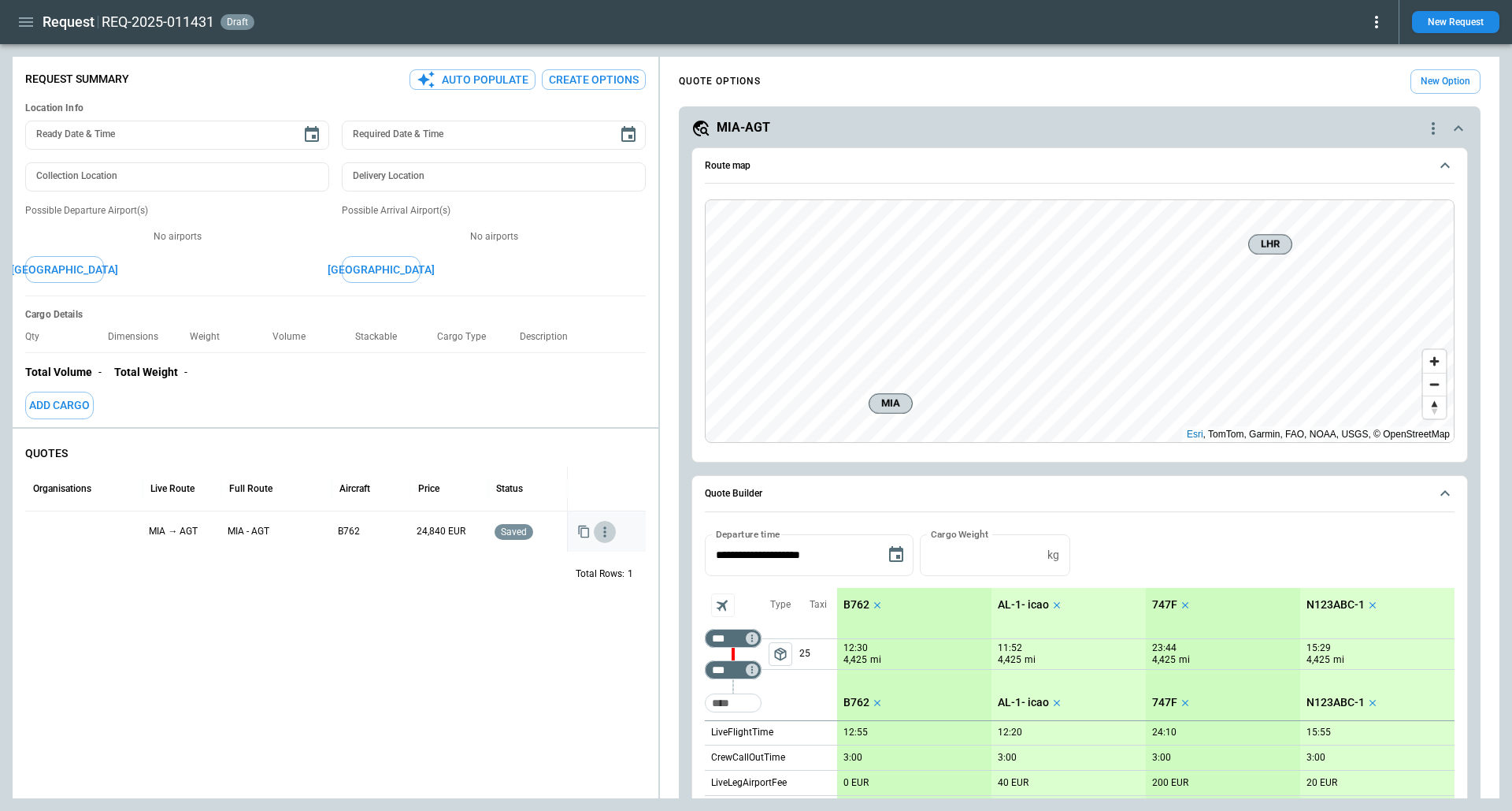
click at [607, 533] on icon "button" at bounding box center [605, 532] width 16 height 16
click at [571, 586] on li "View Quote Details" at bounding box center [555, 585] width 126 height 23
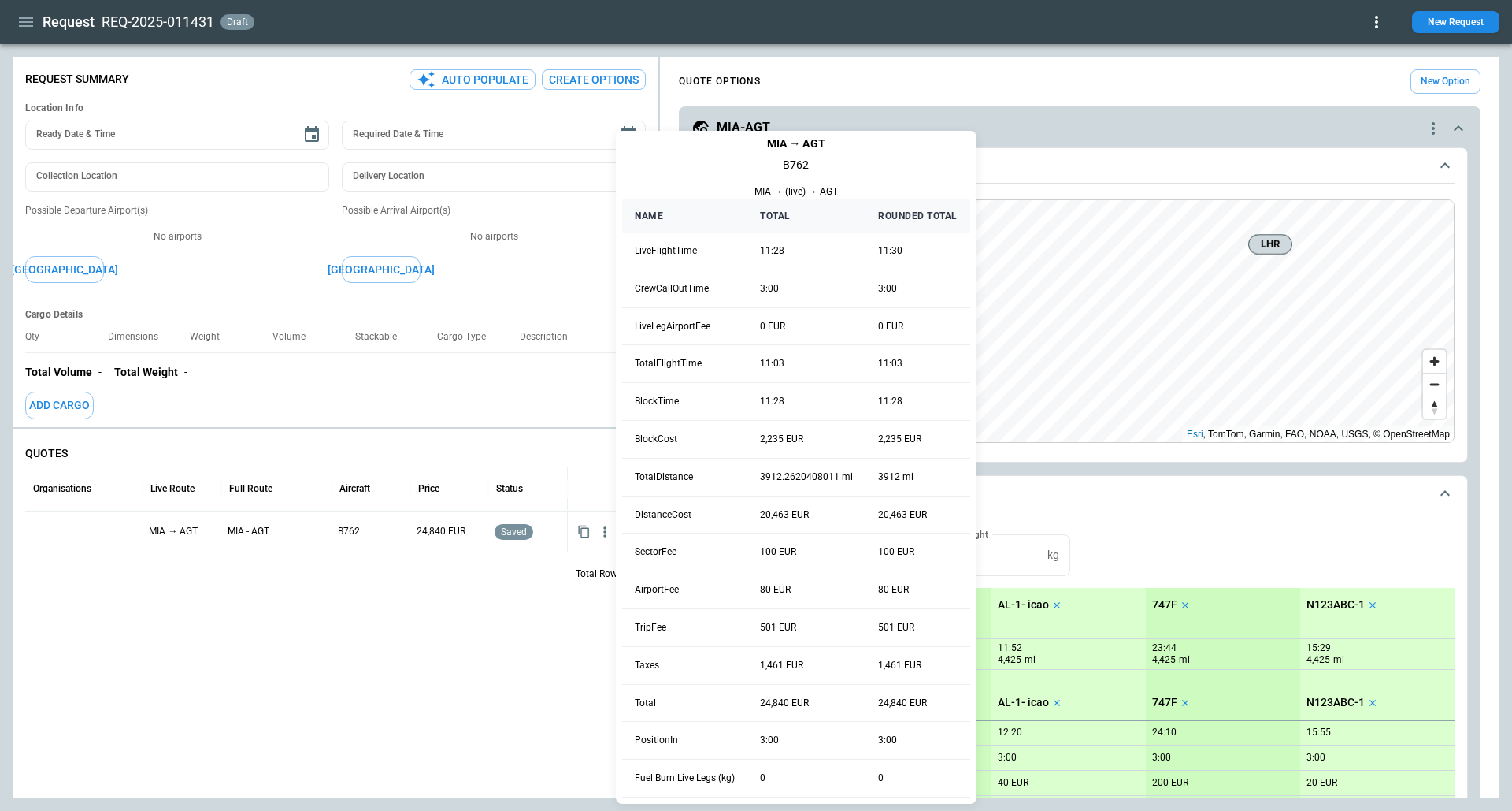
click at [605, 537] on div at bounding box center [756, 406] width 1512 height 811
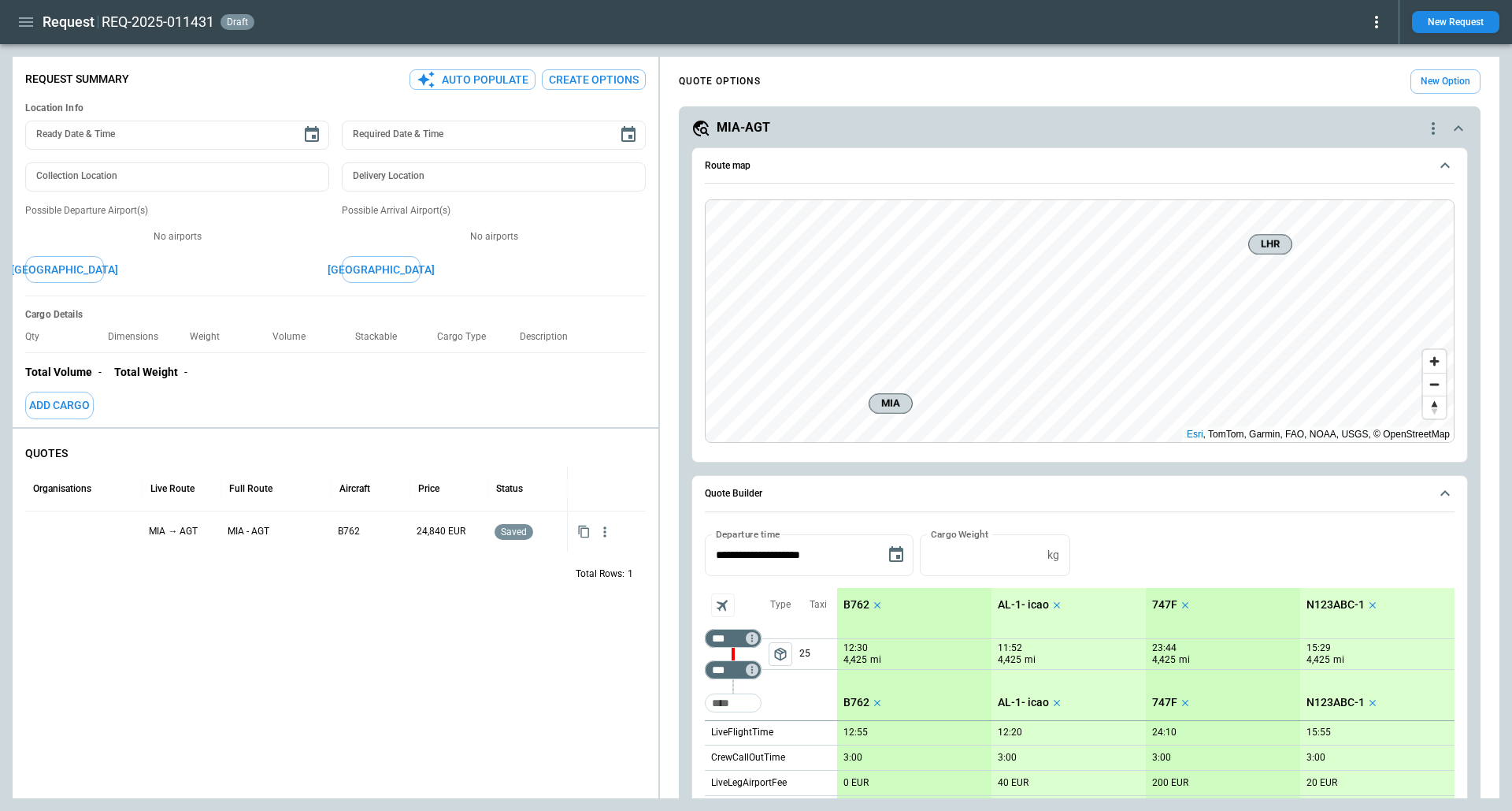
click at [605, 537] on icon "button" at bounding box center [605, 532] width 16 height 16
click at [421, 593] on div at bounding box center [756, 406] width 1512 height 811
click at [586, 532] on icon "button" at bounding box center [584, 531] width 13 height 13
click at [109, 525] on div at bounding box center [84, 532] width 104 height 28
drag, startPoint x: 145, startPoint y: 488, endPoint x: 122, endPoint y: 488, distance: 23.0
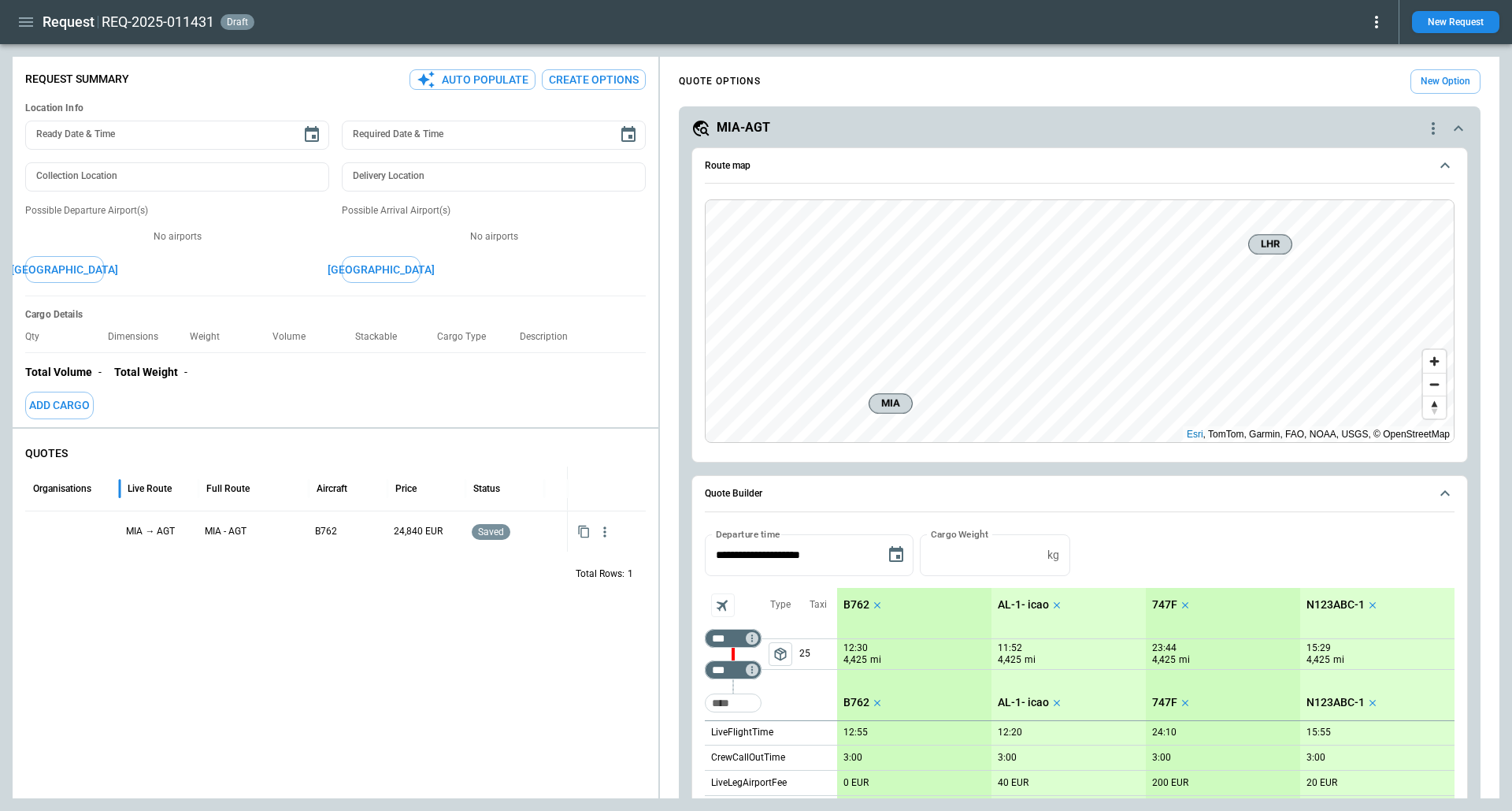
click at [122, 488] on div at bounding box center [119, 488] width 8 height 44
click at [800, 161] on span "Route map" at bounding box center [1067, 166] width 725 height 10
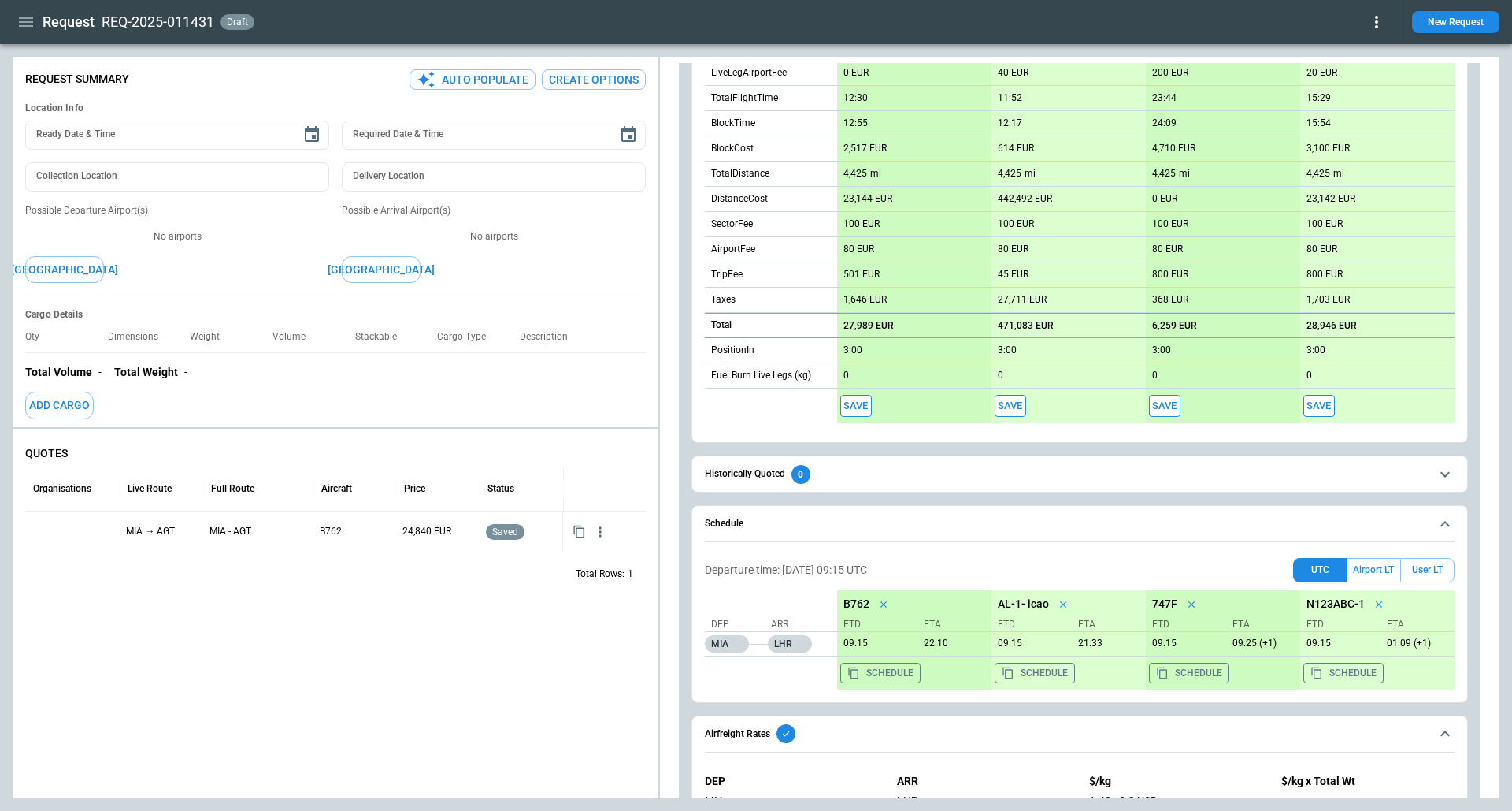
scroll to position [525, 0]
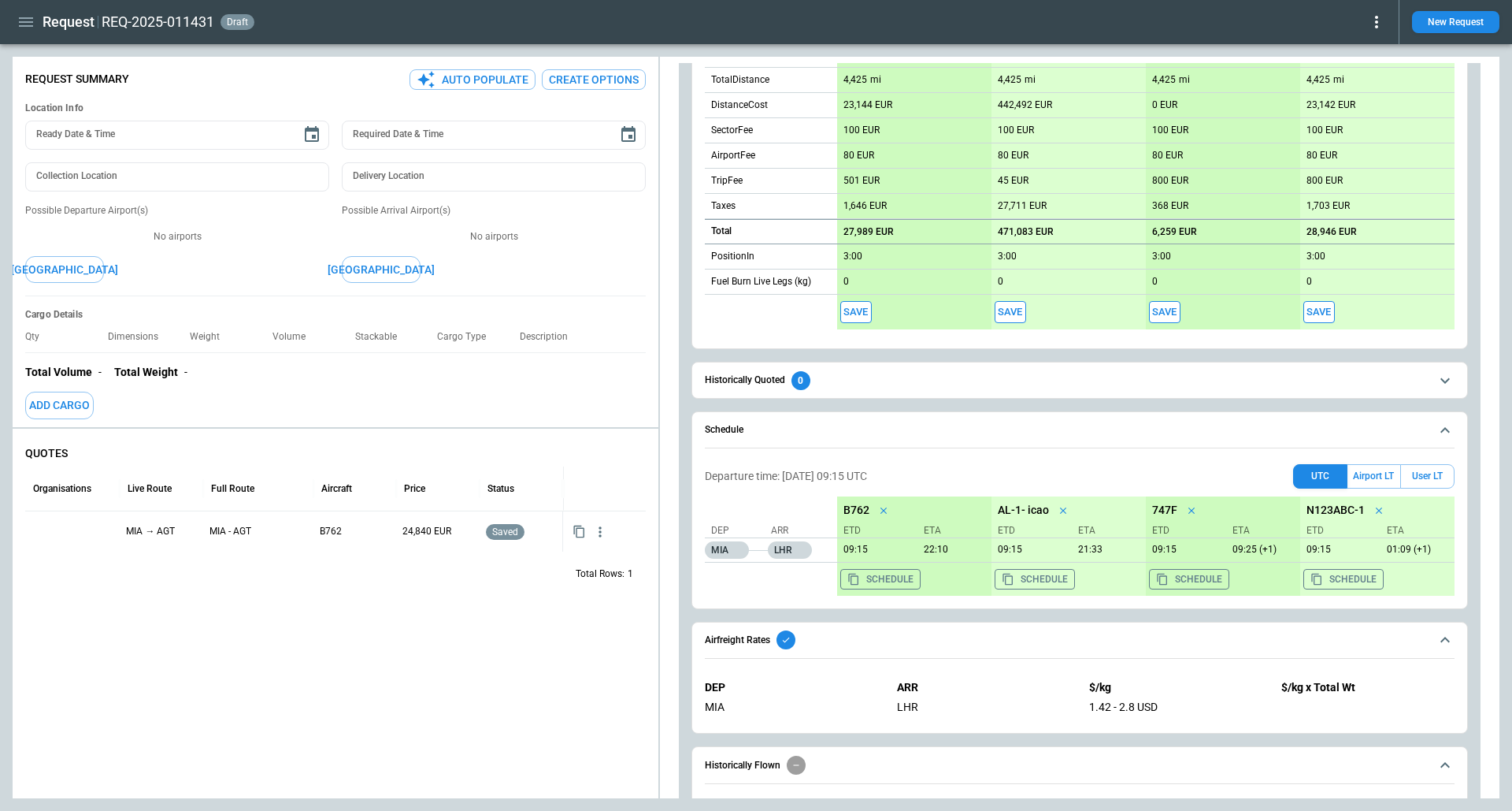
click at [797, 375] on div "0" at bounding box center [801, 380] width 19 height 19
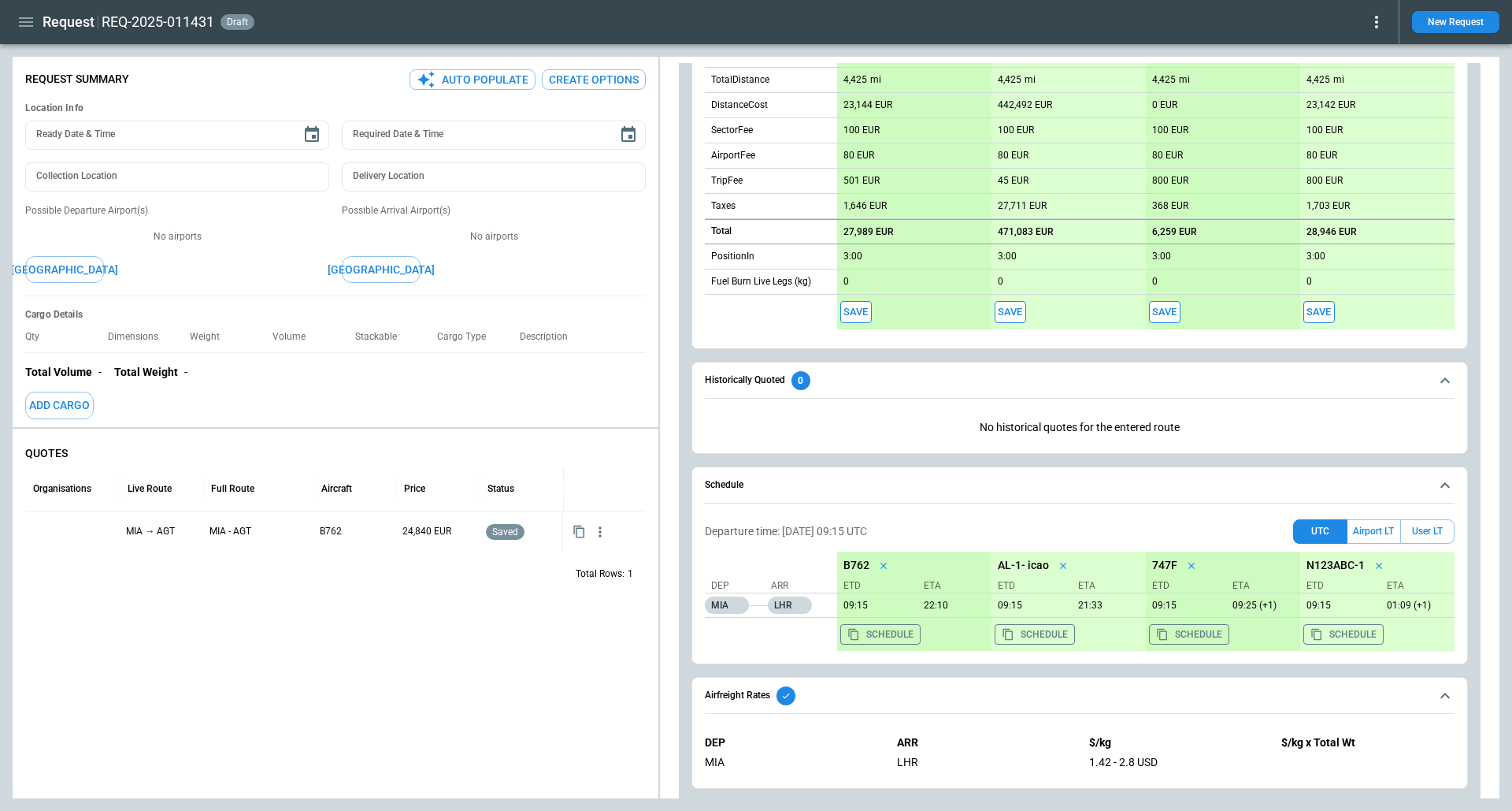
click at [797, 375] on div "0" at bounding box center [801, 380] width 19 height 19
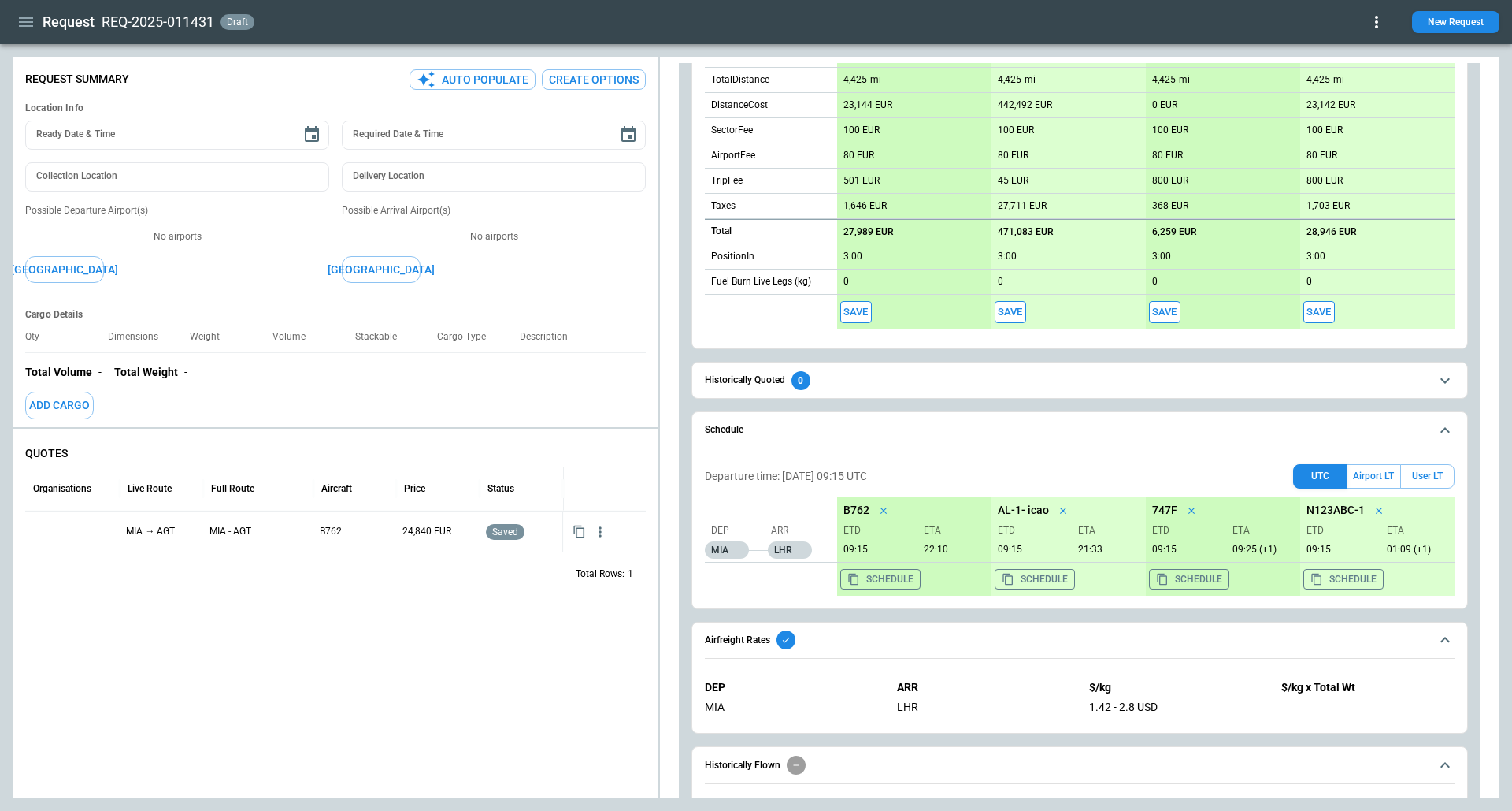
click at [796, 412] on button "Schedule" at bounding box center [1080, 430] width 750 height 37
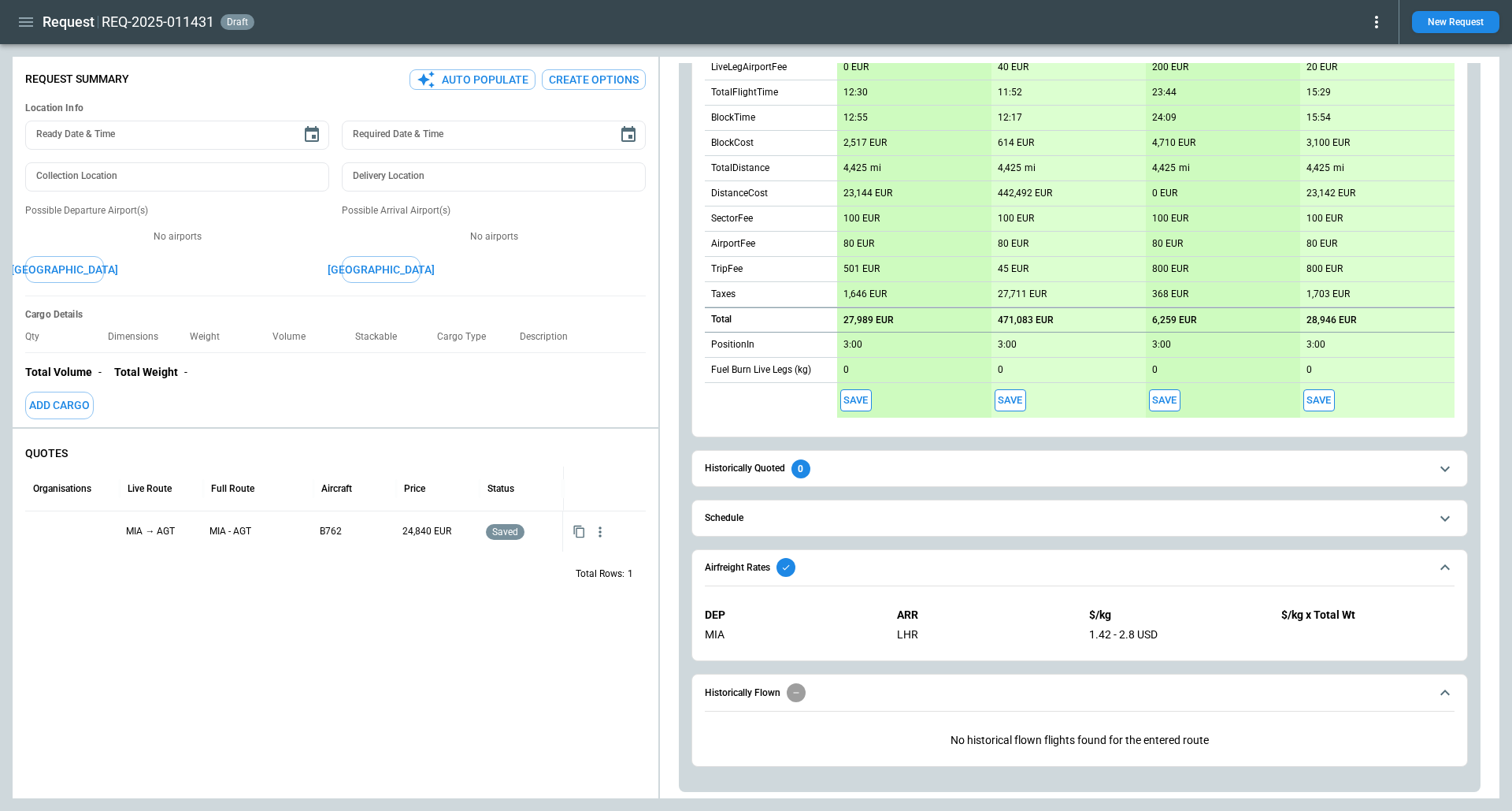
scroll to position [430, 0]
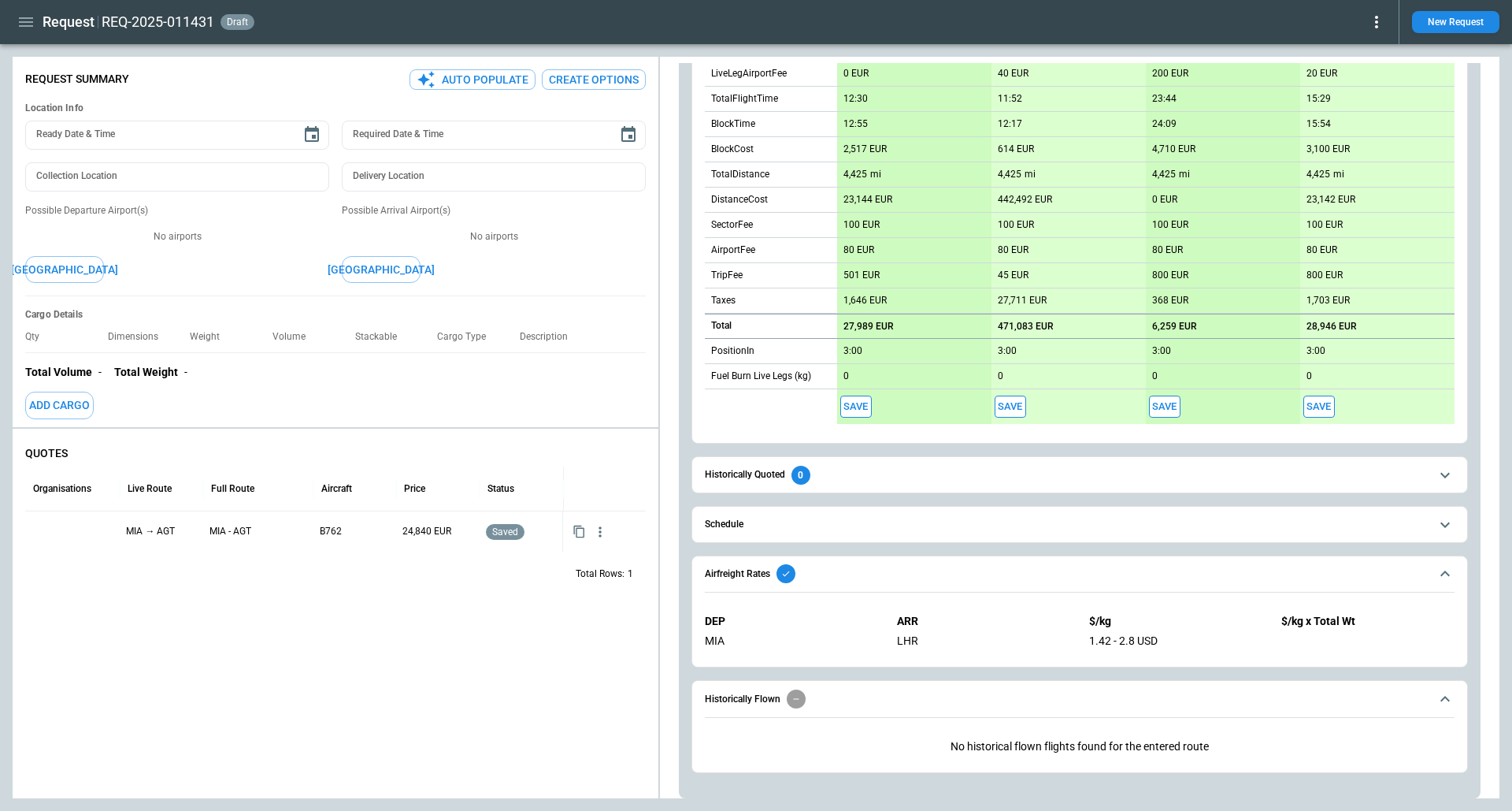
click at [836, 689] on span "Historically Flown" at bounding box center [1067, 699] width 725 height 19
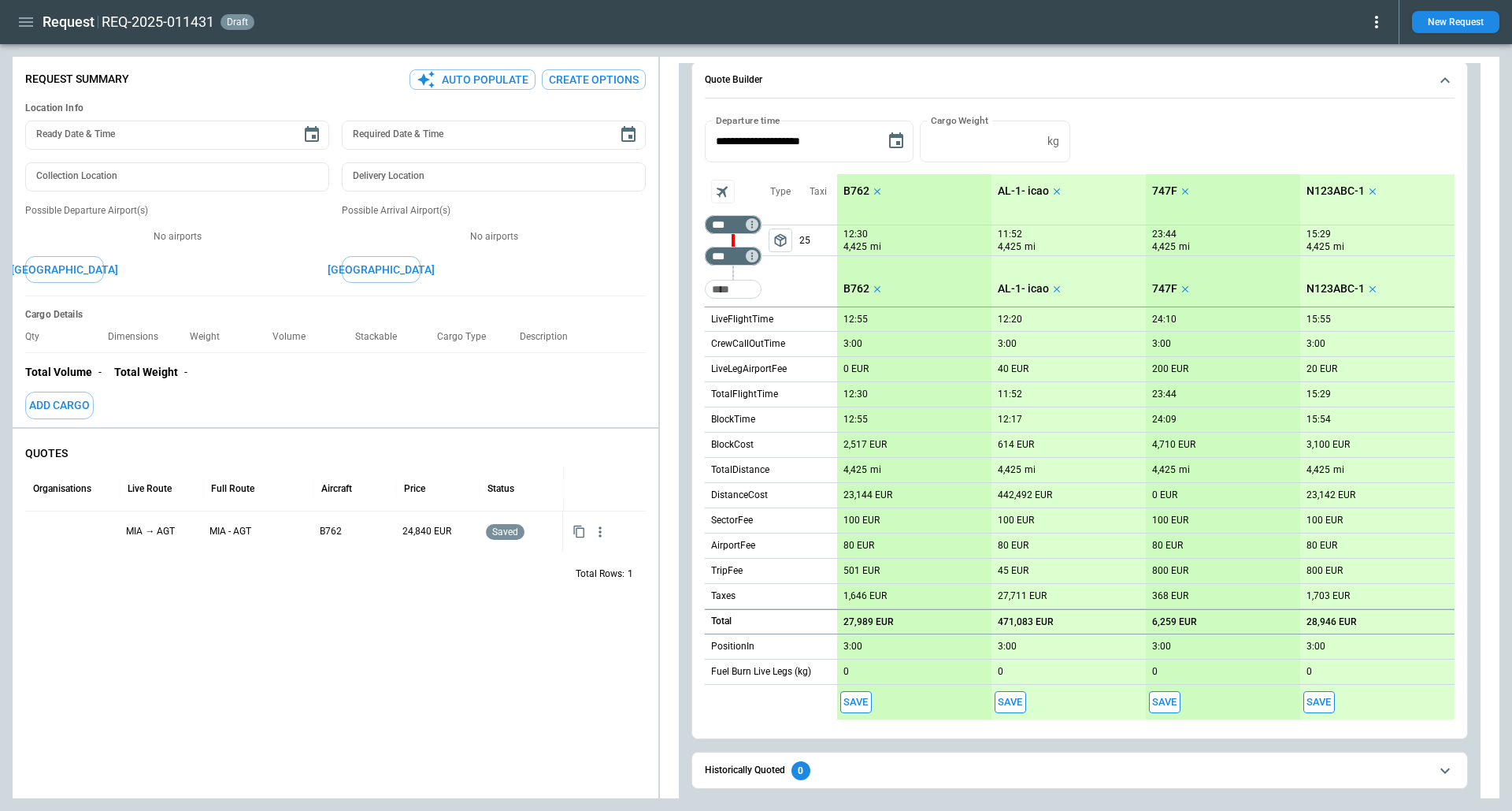
scroll to position [0, 0]
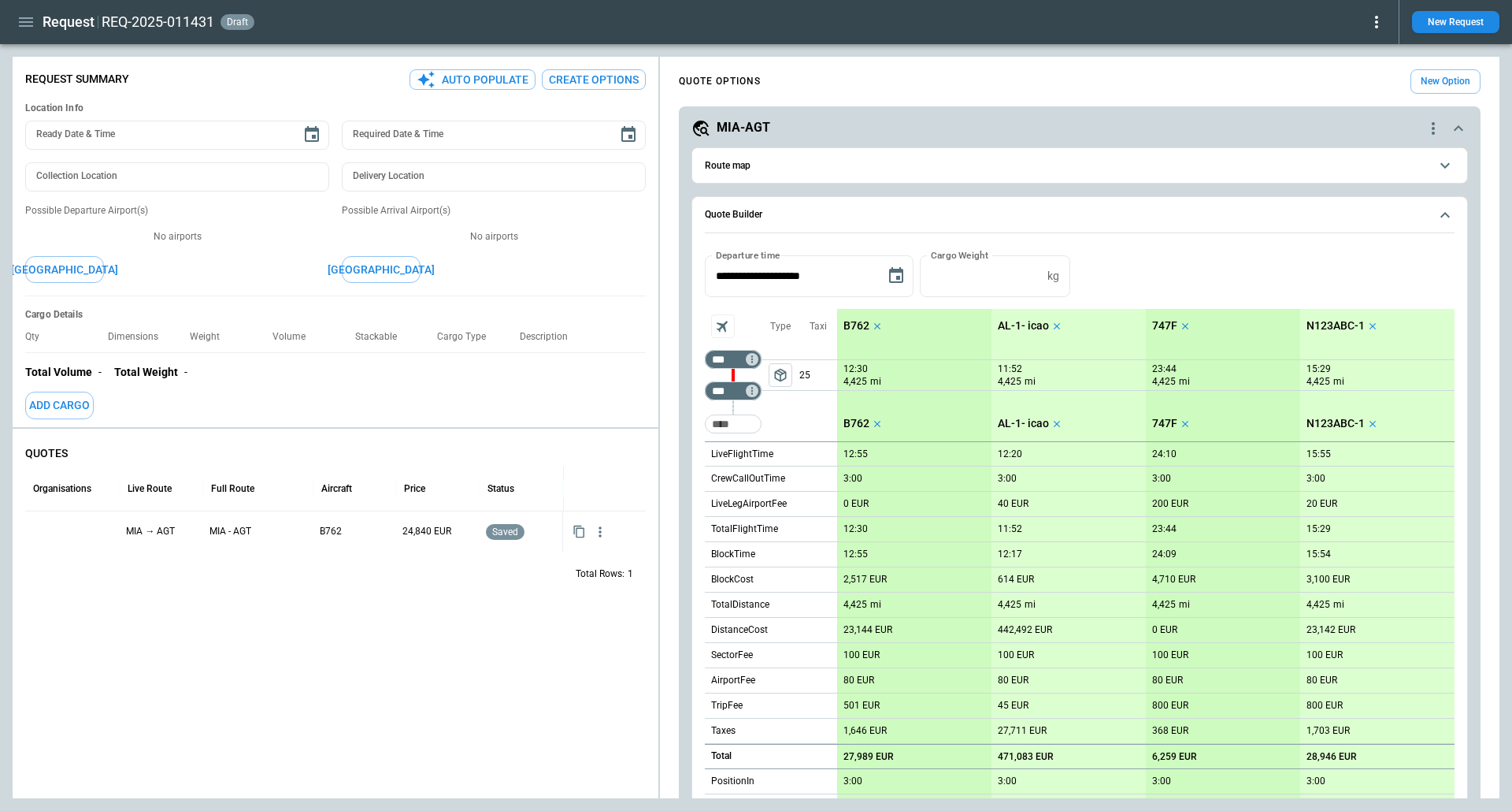
click at [27, 22] on icon "button" at bounding box center [26, 22] width 14 height 10
click at [50, 54] on li "Home" at bounding box center [71, 56] width 118 height 26
click at [70, 50] on li "Home" at bounding box center [71, 56] width 118 height 26
